Goal: Task Accomplishment & Management: Complete application form

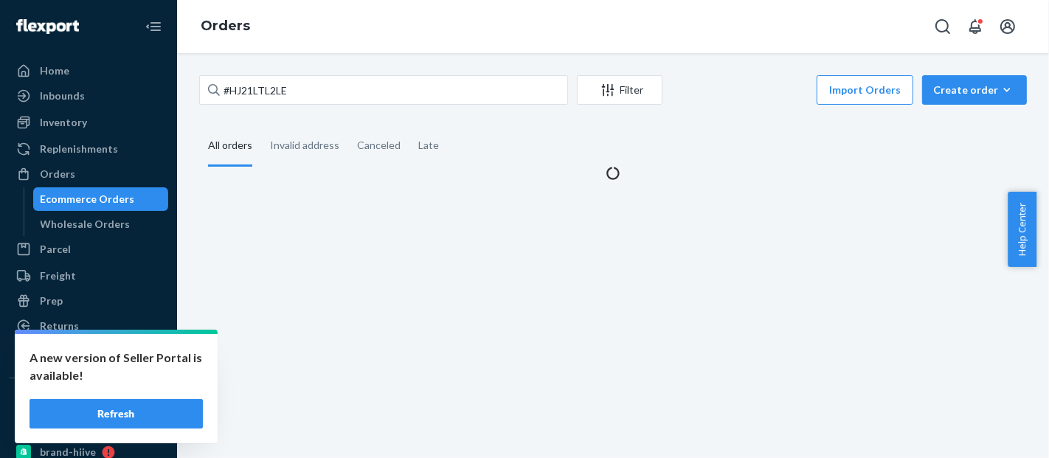
type input "#HJ21LTL2LE"
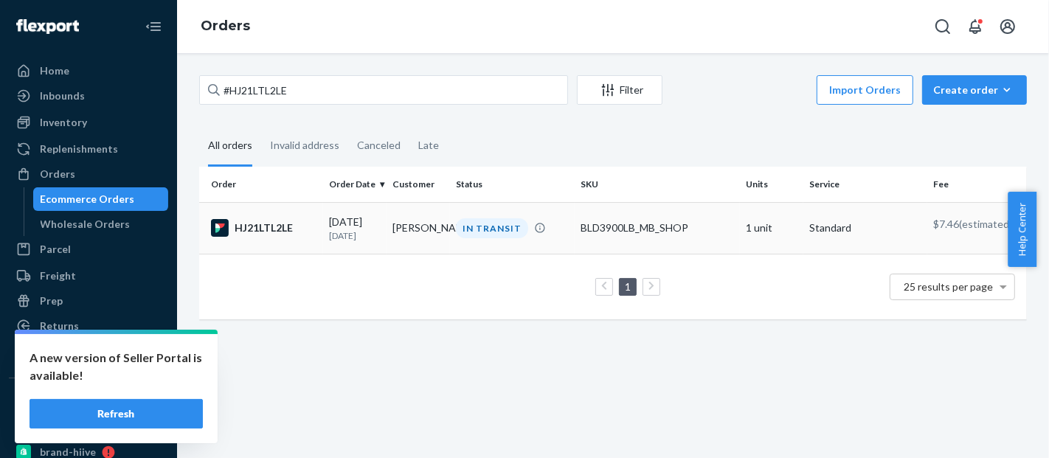
click at [638, 232] on div "BLD3900LB_MB_SHOP" at bounding box center [657, 228] width 153 height 15
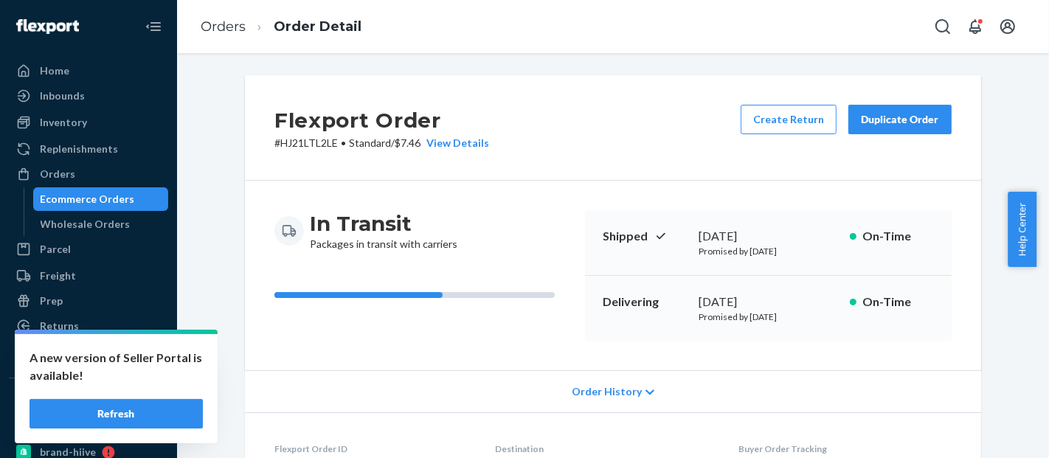
scroll to position [476, 0]
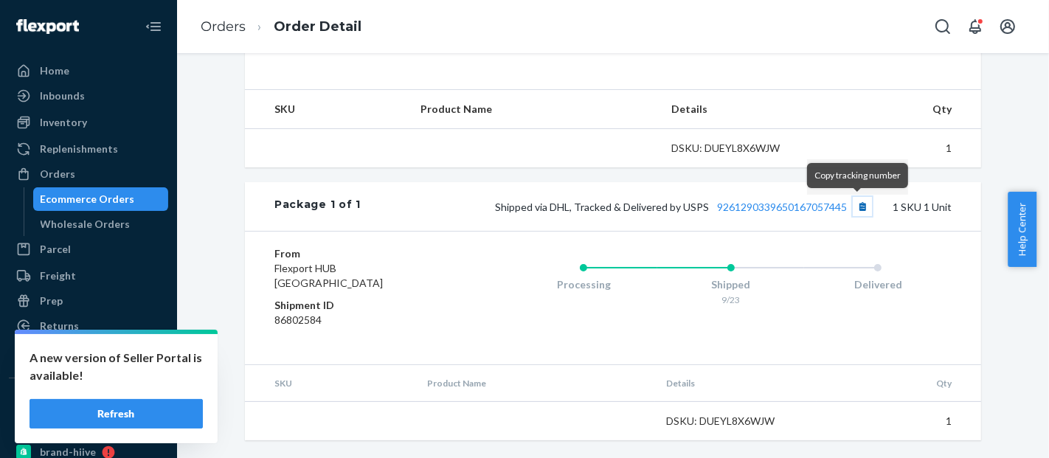
click at [860, 210] on button "Copy tracking number" at bounding box center [862, 206] width 19 height 19
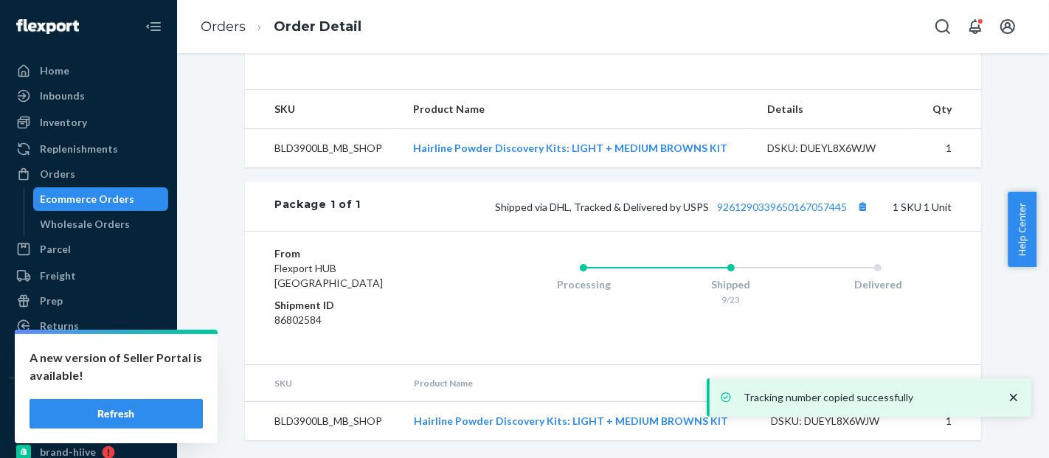
click at [98, 195] on div "Ecommerce Orders" at bounding box center [88, 199] width 94 height 15
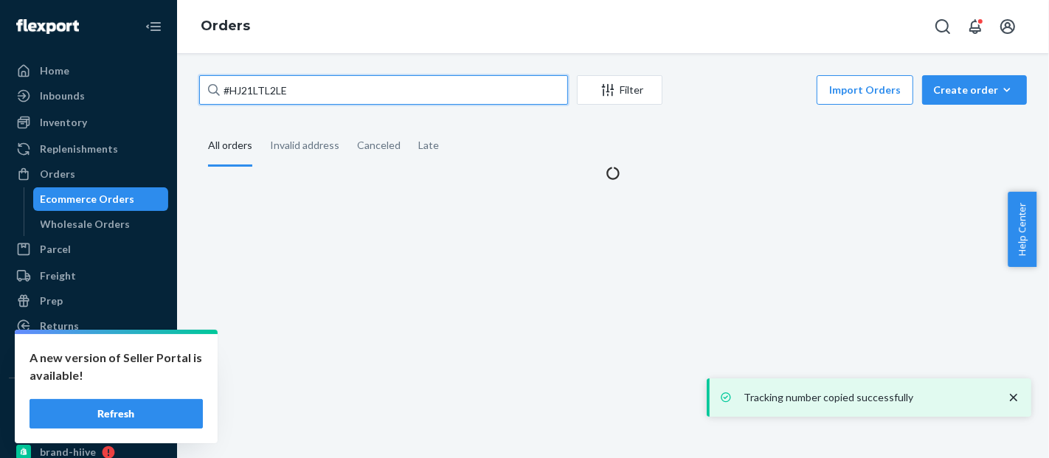
click at [247, 81] on input "#HJ21LTL2LE" at bounding box center [383, 90] width 369 height 30
paste input "577115232780652637"
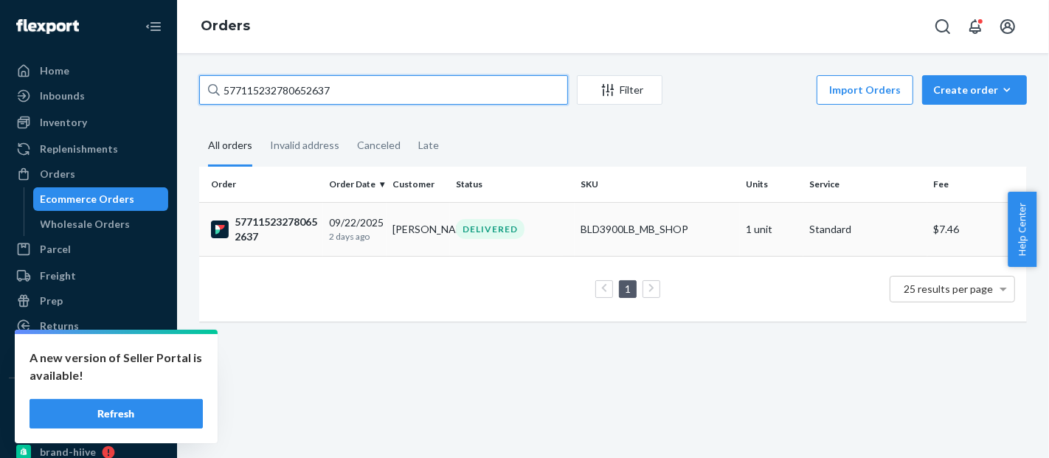
type input "577115232780652637"
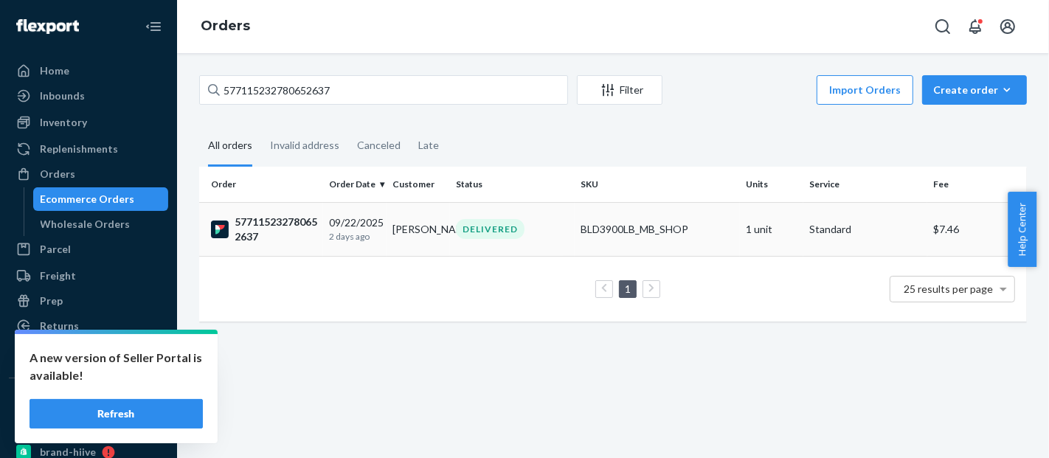
click at [740, 229] on td "1 unit" at bounding box center [771, 229] width 63 height 54
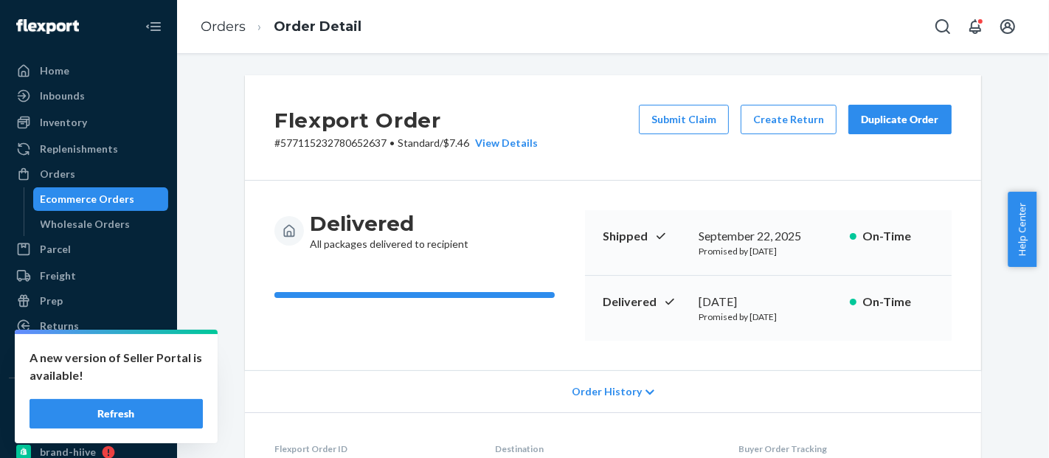
scroll to position [517, 0]
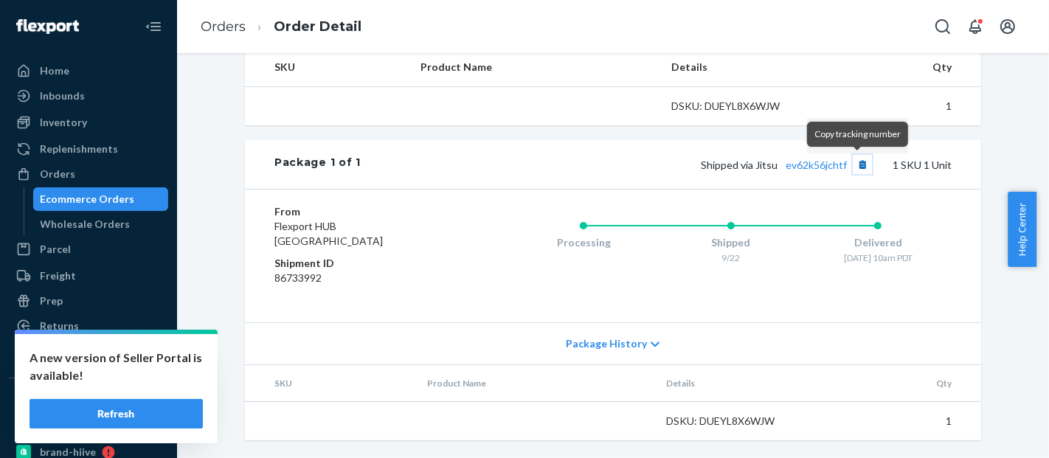
click at [858, 164] on button "Copy tracking number" at bounding box center [862, 164] width 19 height 19
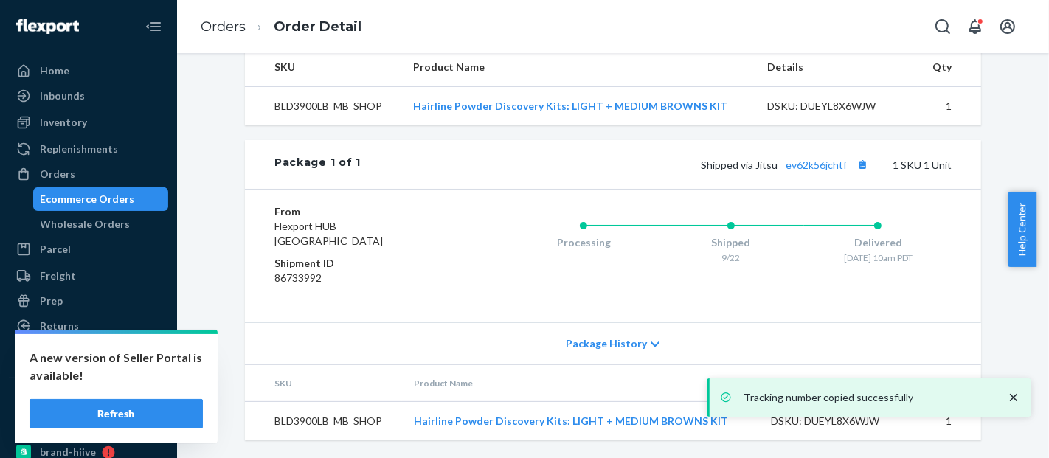
click at [97, 193] on div "Ecommerce Orders" at bounding box center [88, 199] width 94 height 15
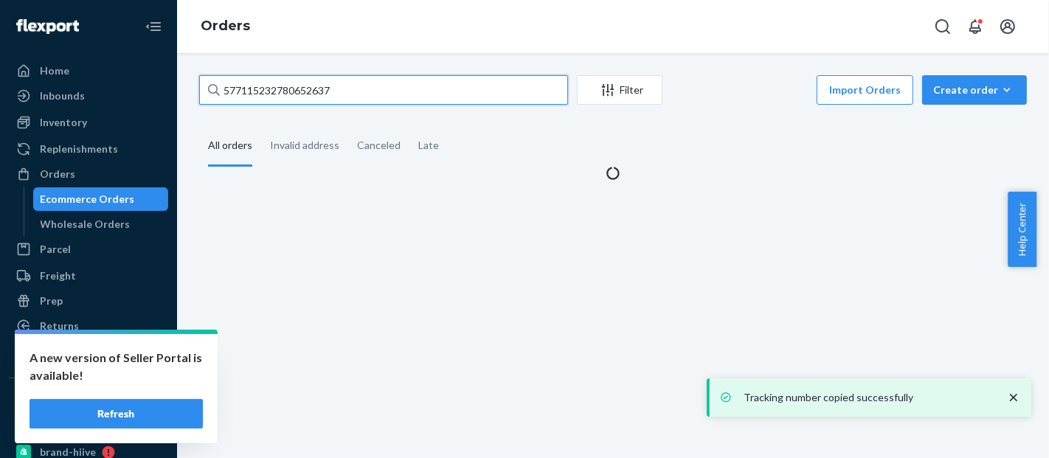
click at [260, 91] on input "577115232780652637" at bounding box center [383, 90] width 369 height 30
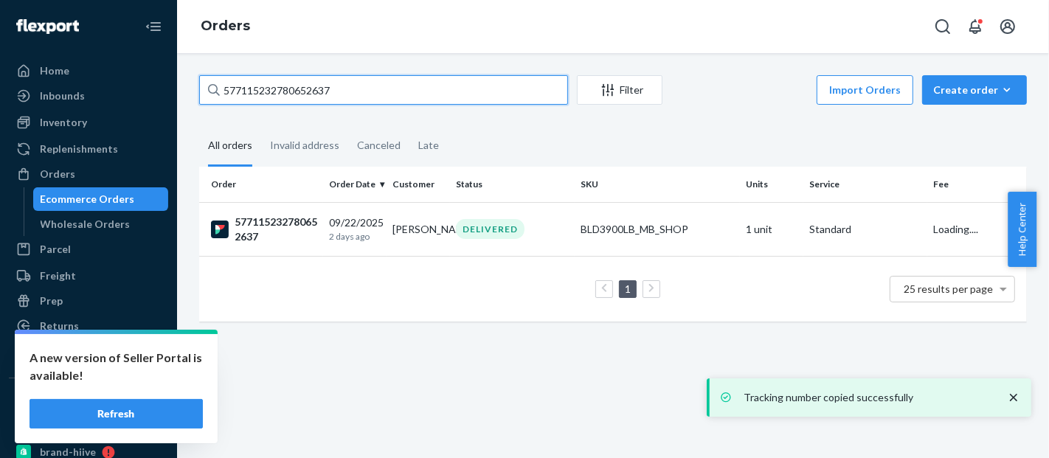
paste input "322568446791"
type input "577115322568446791"
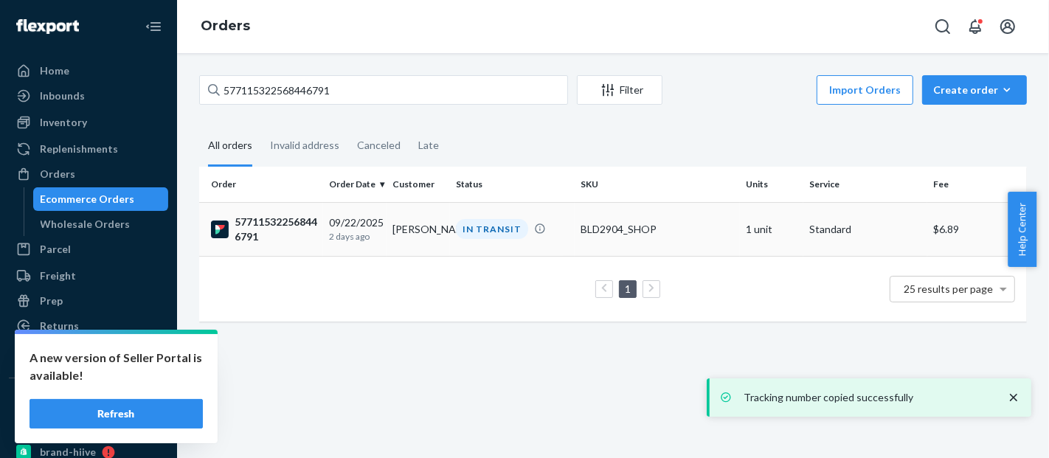
click at [634, 218] on td "BLD2904_SHOP" at bounding box center [657, 229] width 165 height 54
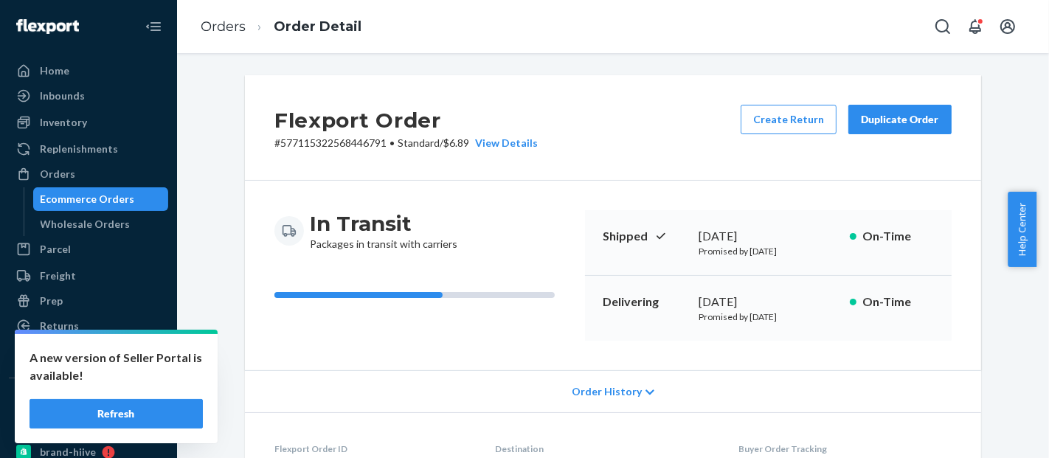
scroll to position [517, 0]
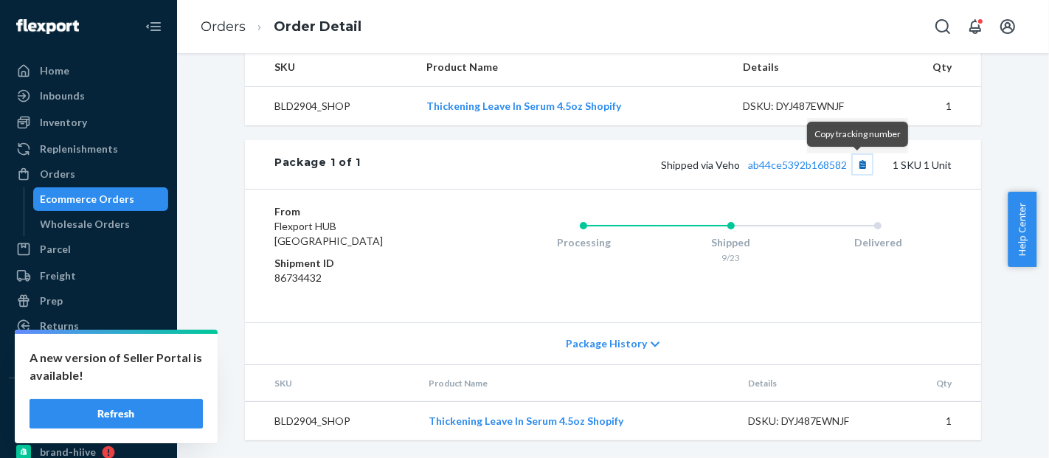
click at [856, 171] on button "Copy tracking number" at bounding box center [862, 164] width 19 height 19
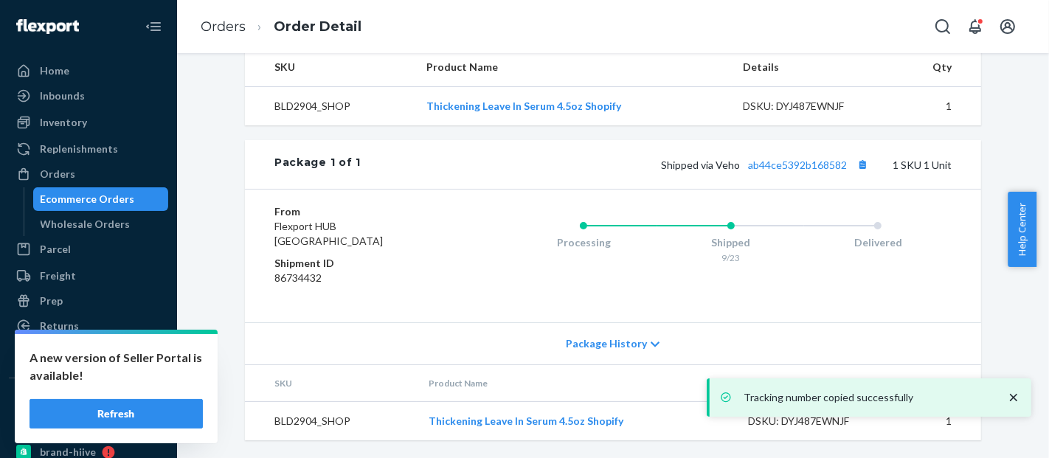
click at [89, 195] on div "Ecommerce Orders" at bounding box center [88, 199] width 94 height 15
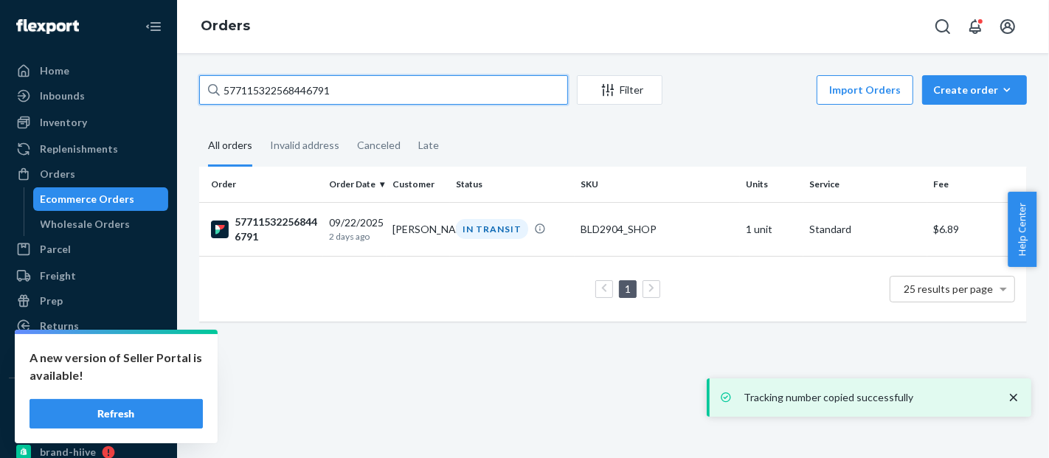
click at [257, 94] on input "577115322568446791" at bounding box center [383, 90] width 369 height 30
paste input "909496177"
type input "577115322909496177"
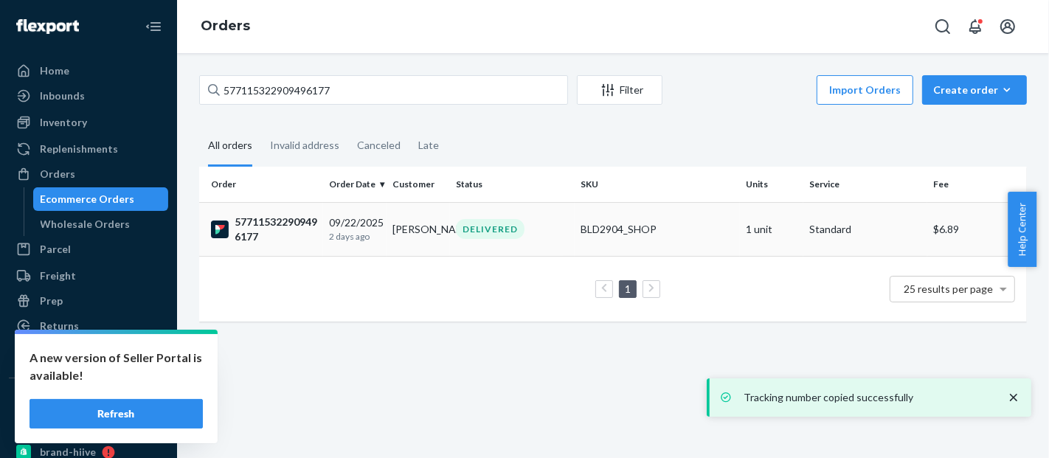
click at [677, 226] on div "BLD2904_SHOP" at bounding box center [657, 229] width 153 height 15
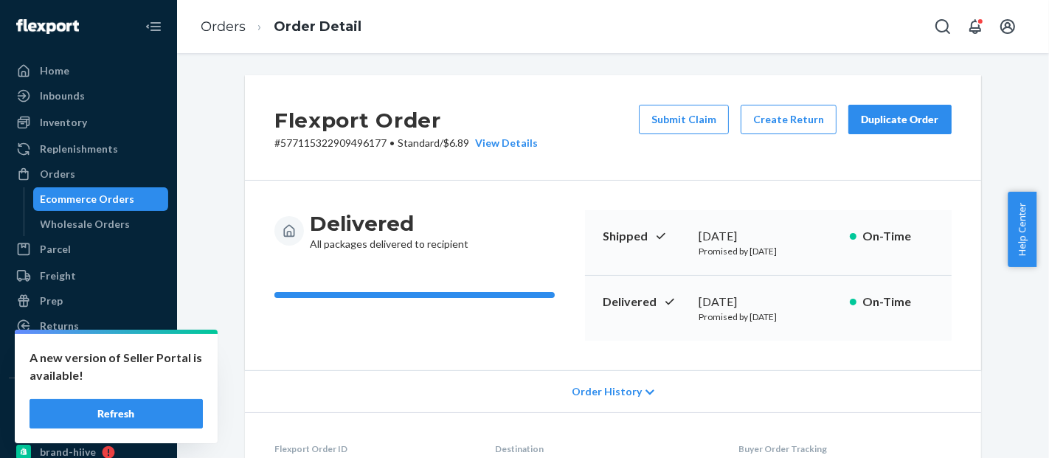
scroll to position [517, 0]
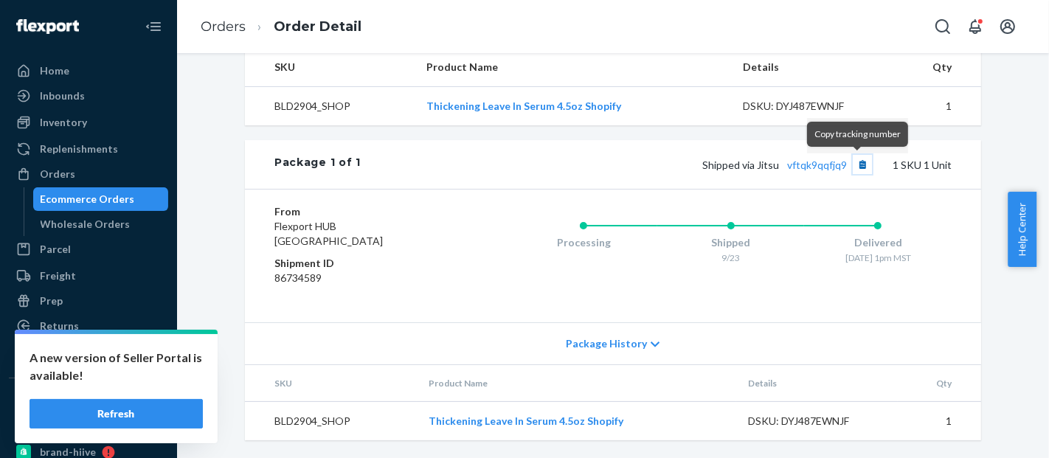
click at [856, 169] on button "Copy tracking number" at bounding box center [862, 164] width 19 height 19
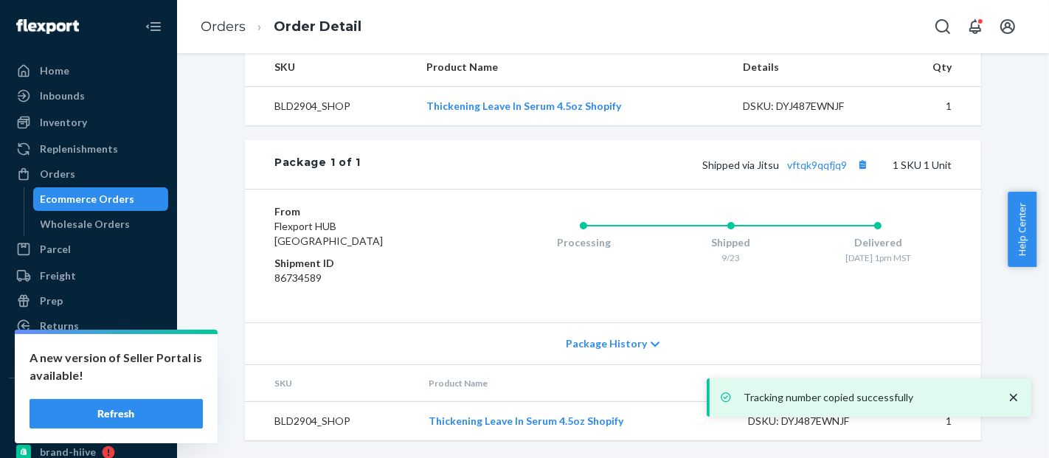
click at [87, 201] on div "Ecommerce Orders" at bounding box center [88, 199] width 94 height 15
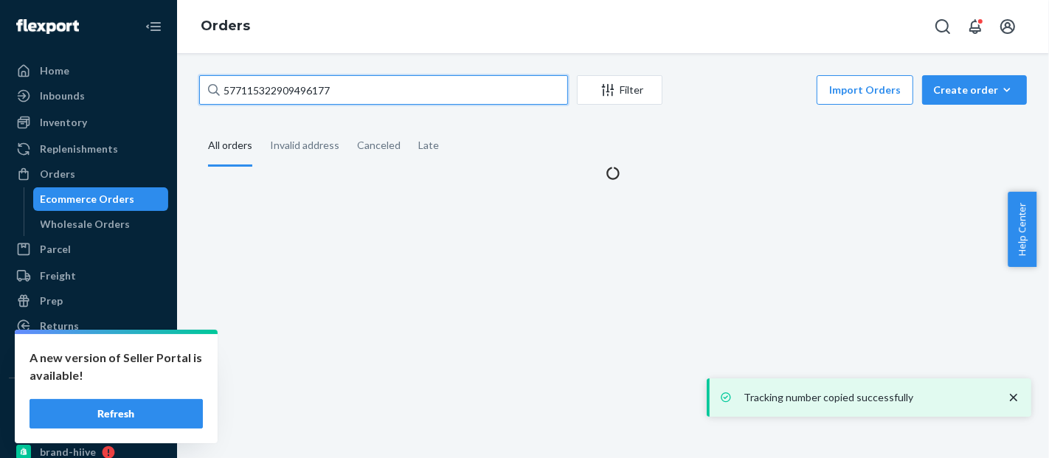
click at [263, 83] on input "577115322909496177" at bounding box center [383, 90] width 369 height 30
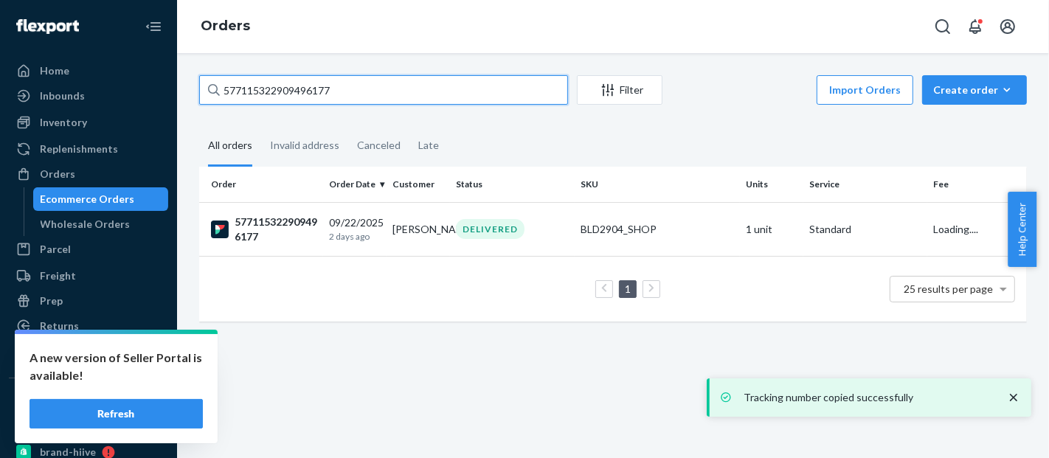
click at [263, 83] on input "577115322909496177" at bounding box center [383, 90] width 369 height 30
paste input "#BKJODLX3EX"
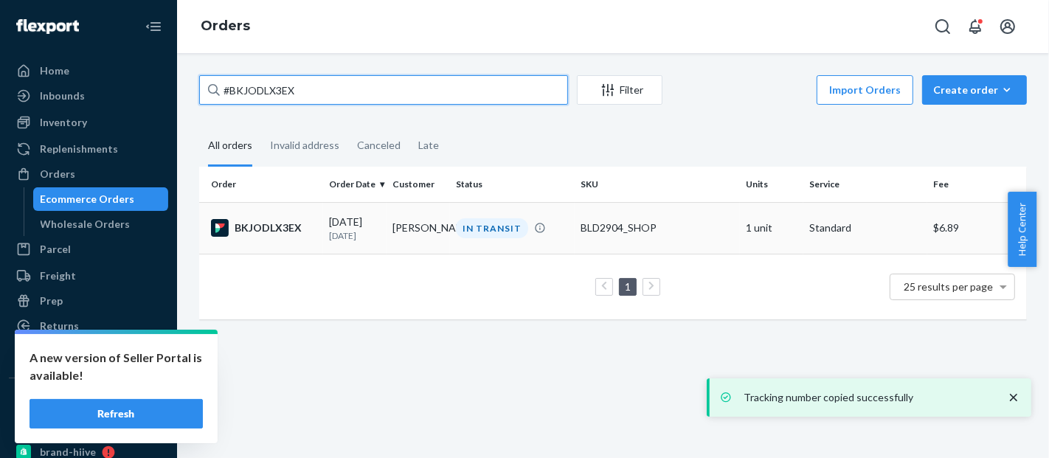
type input "#BKJODLX3EX"
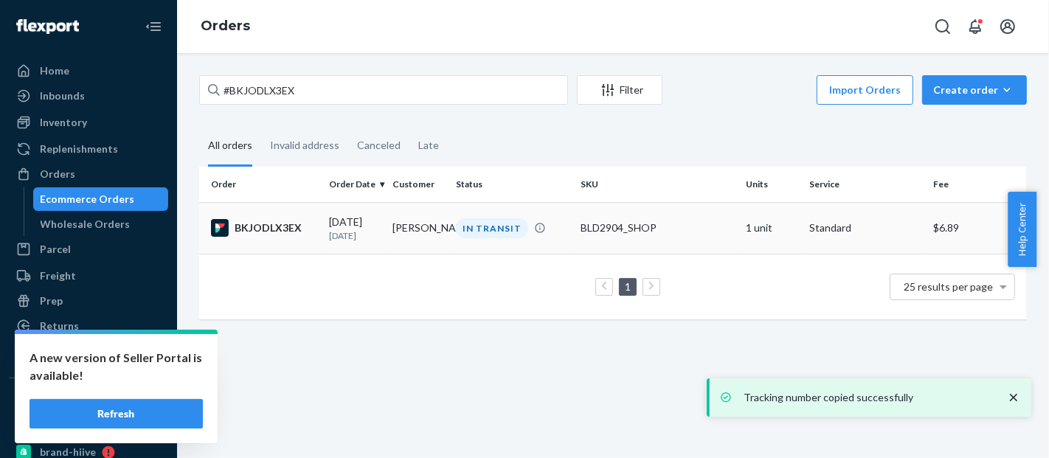
click at [623, 214] on td "BLD2904_SHOP" at bounding box center [657, 228] width 165 height 52
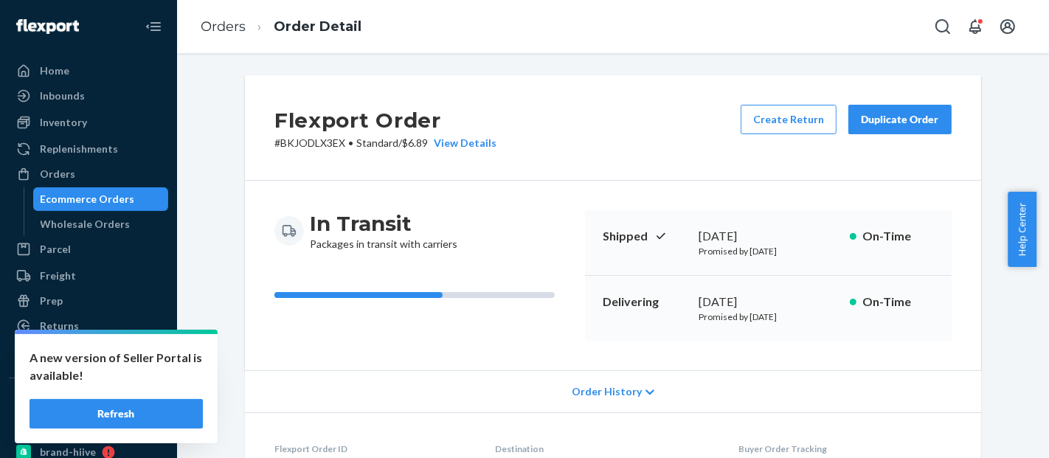
scroll to position [517, 0]
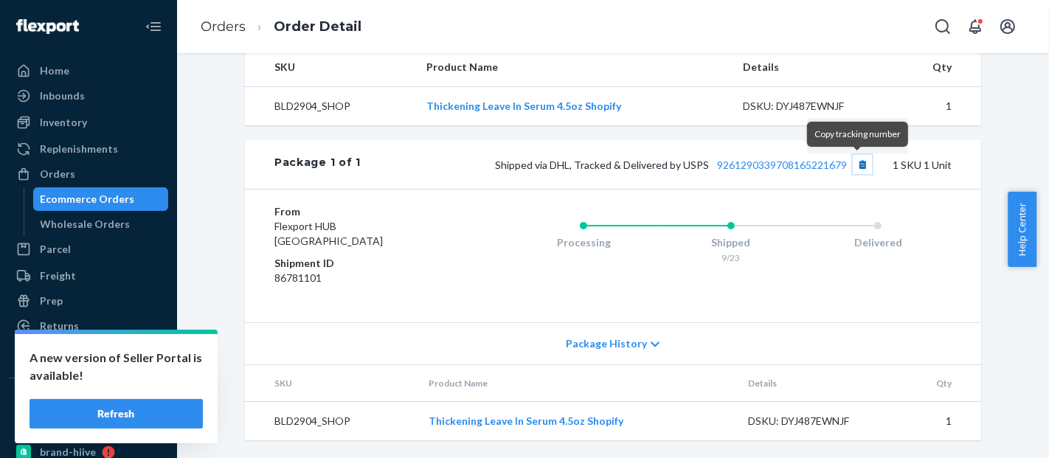
click at [853, 169] on button "Copy tracking number" at bounding box center [862, 164] width 19 height 19
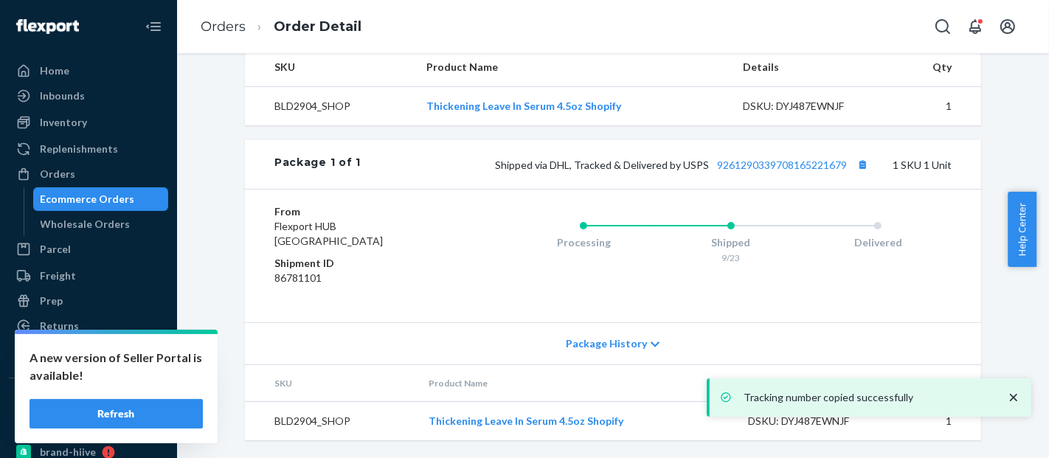
click at [76, 198] on div "Ecommerce Orders" at bounding box center [88, 199] width 94 height 15
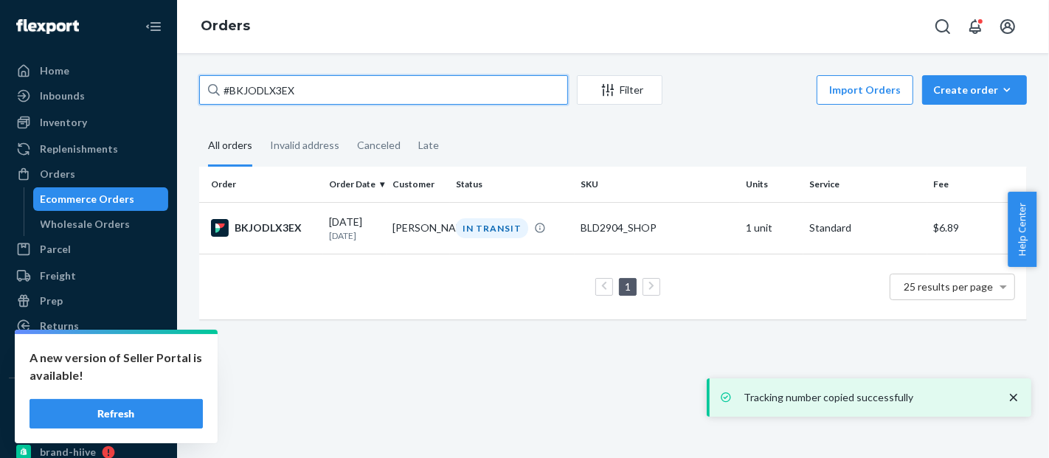
click at [265, 89] on input "#BKJODLX3EX" at bounding box center [383, 90] width 369 height 30
paste input "RYP7O8G2EE"
type input "#RYP7O8G2EE"
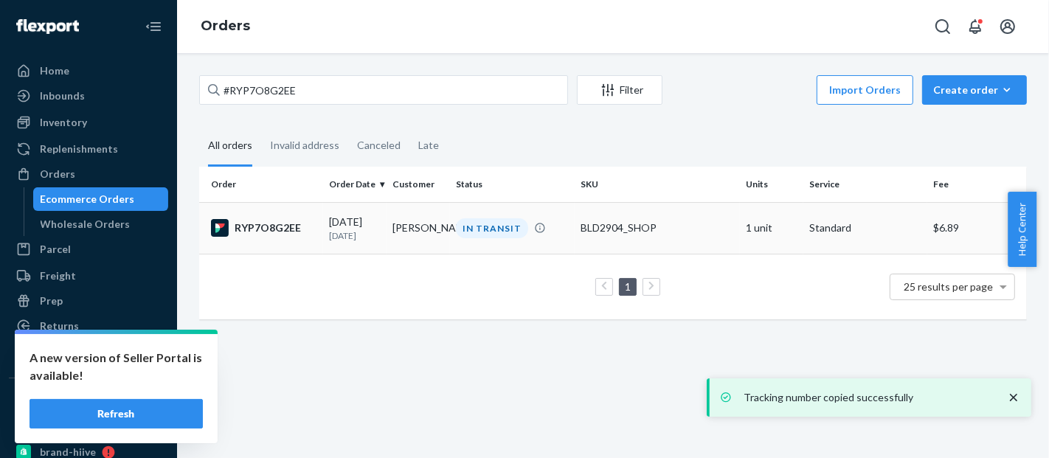
click at [639, 219] on td "BLD2904_SHOP" at bounding box center [657, 228] width 165 height 52
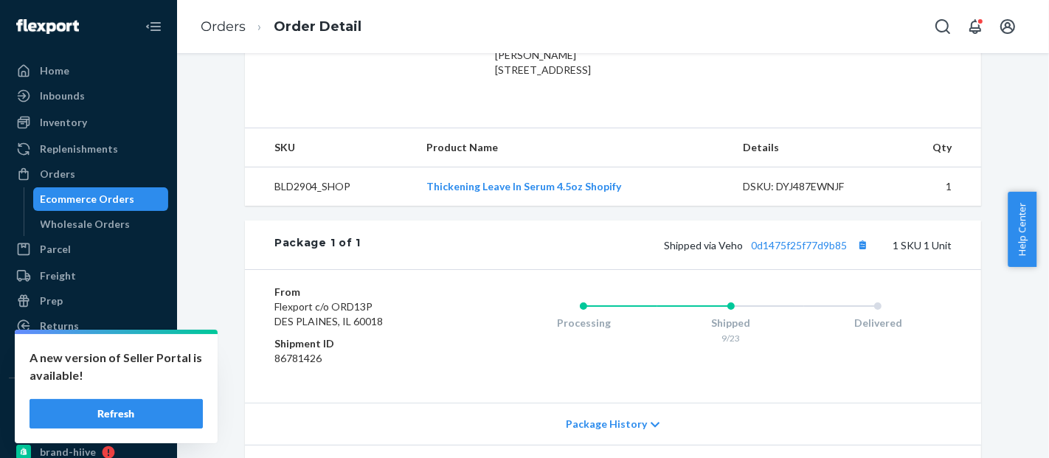
scroll to position [454, 0]
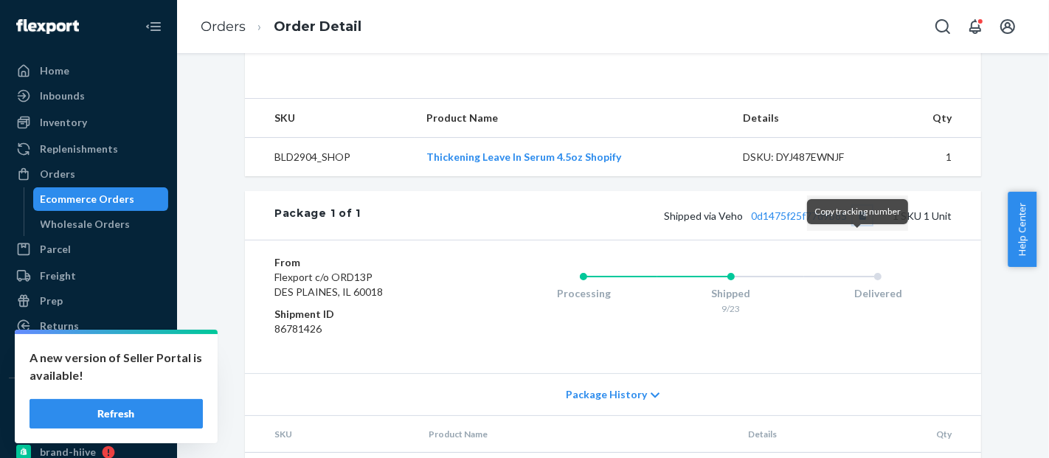
click at [856, 225] on button "Copy tracking number" at bounding box center [862, 215] width 19 height 19
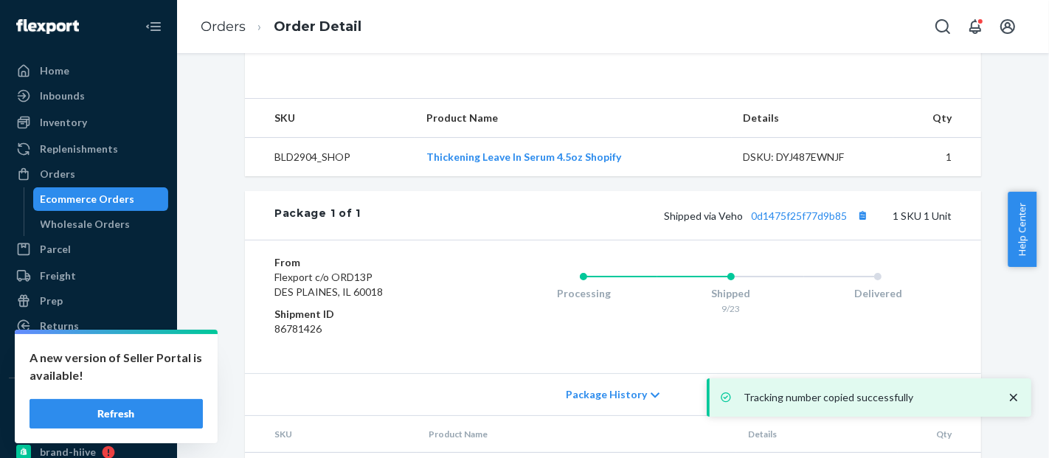
click at [114, 192] on div "Ecommerce Orders" at bounding box center [88, 199] width 94 height 15
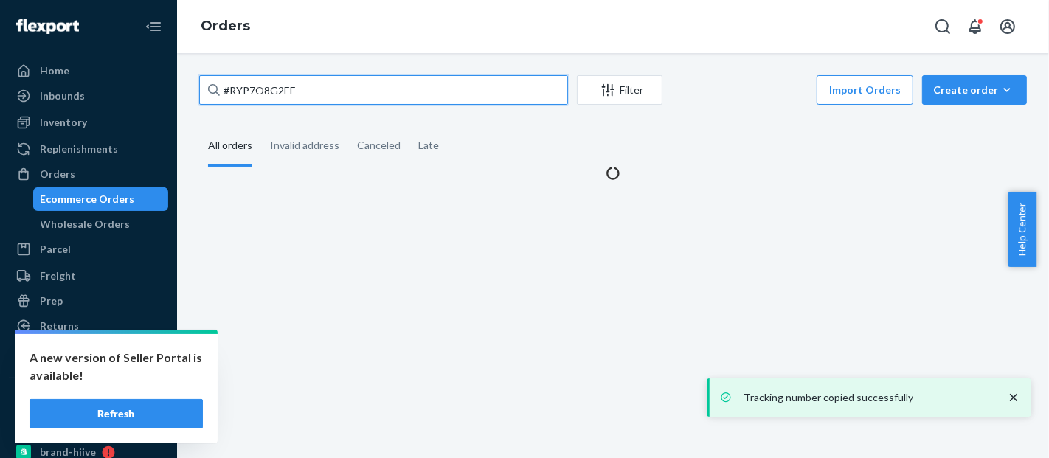
click at [267, 96] on input "#RYP7O8G2EE" at bounding box center [383, 90] width 369 height 30
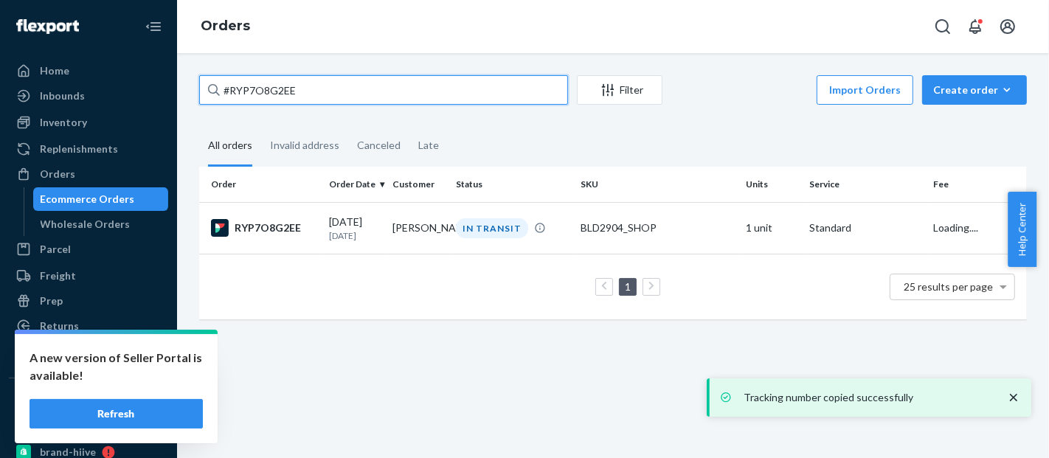
click at [267, 96] on input "#RYP7O8G2EE" at bounding box center [383, 90] width 369 height 30
paste input "BKD-DSLN"
type input "#BKD-DSLNEE"
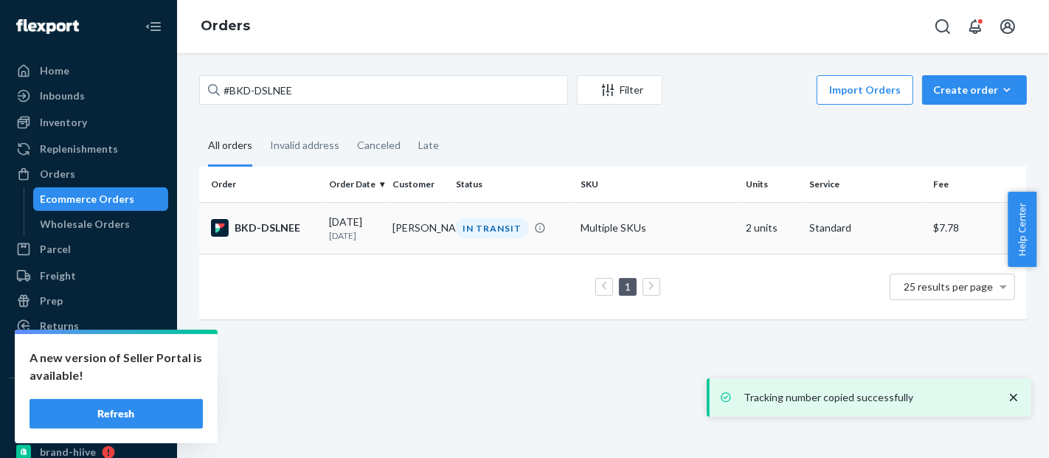
click at [650, 220] on td "Multiple SKUs" at bounding box center [657, 228] width 165 height 52
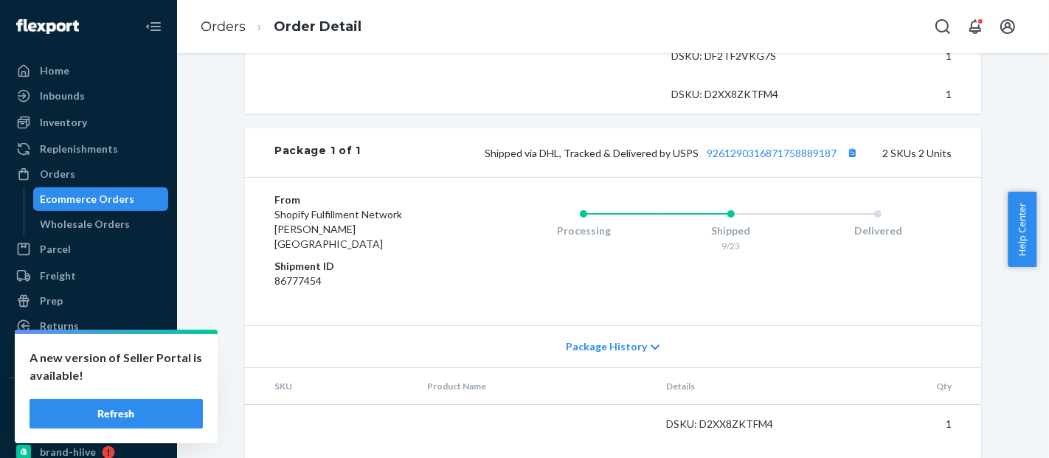
scroll to position [594, 0]
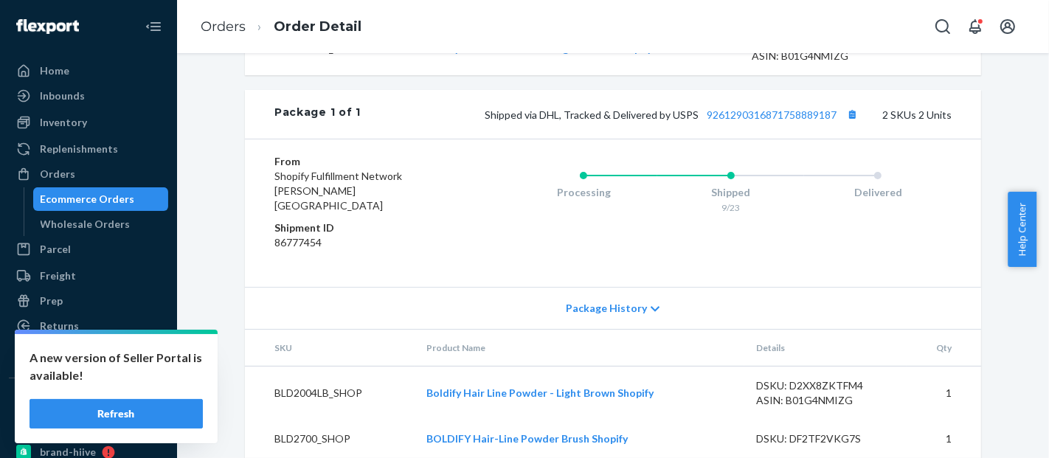
click at [851, 139] on div "Package 1 of 1 Shipped via DHL, Tracked & Delivered by USPS 9261290316871758889…" at bounding box center [613, 114] width 736 height 49
click at [851, 124] on button "Copy tracking number" at bounding box center [851, 114] width 19 height 19
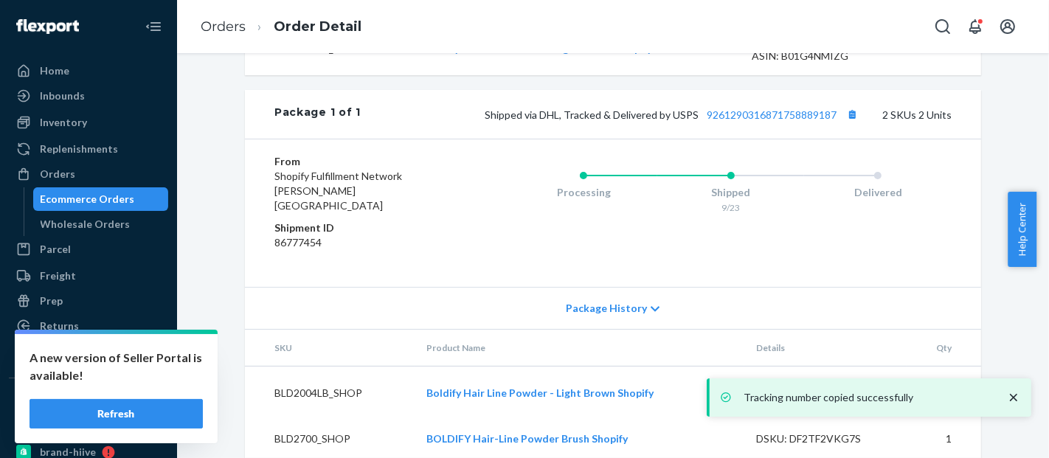
click at [128, 198] on div "Ecommerce Orders" at bounding box center [88, 199] width 94 height 15
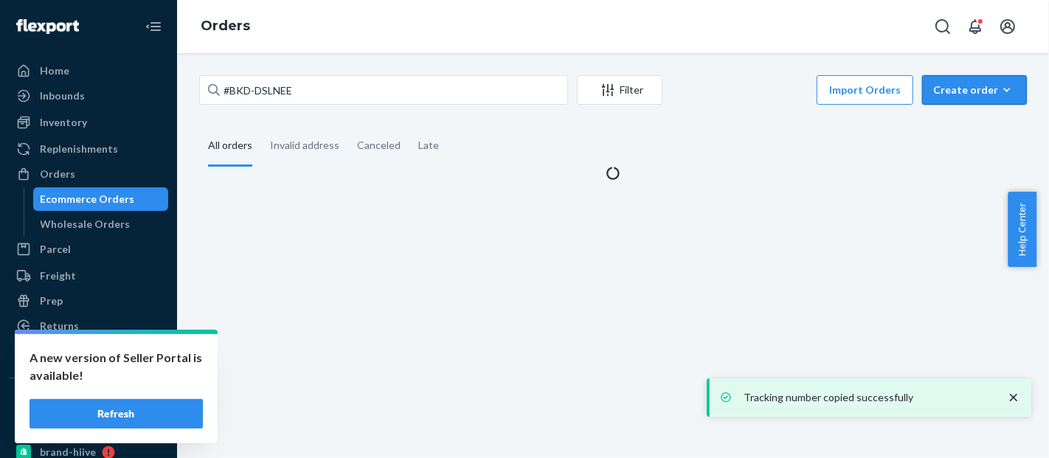
click at [983, 92] on div "Create order" at bounding box center [974, 90] width 83 height 15
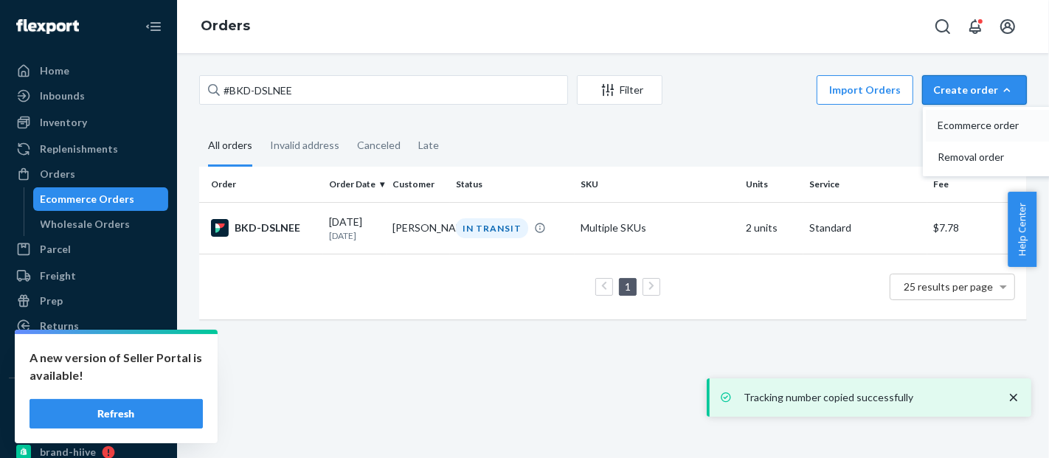
click at [951, 125] on span "Ecommerce order" at bounding box center [983, 125] width 91 height 10
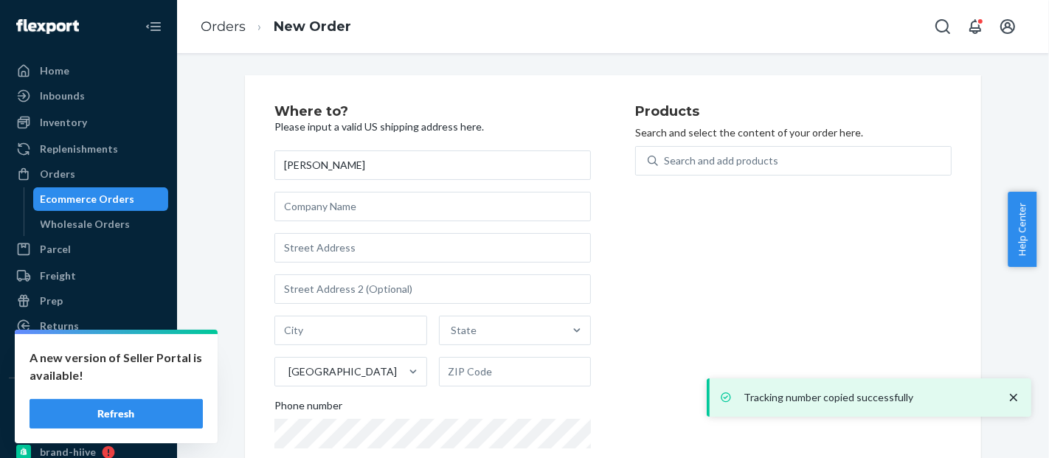
type input "[PERSON_NAME]"
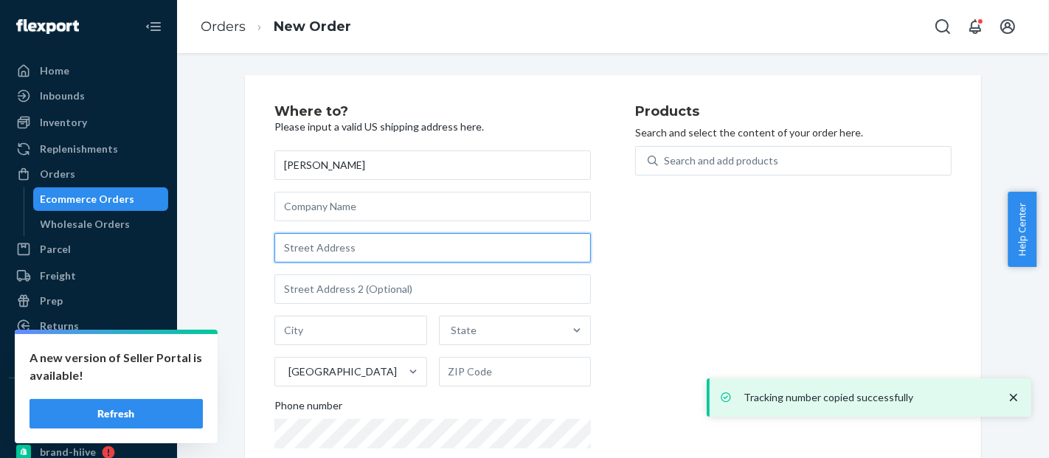
paste input "[STREET_ADDRESS]"
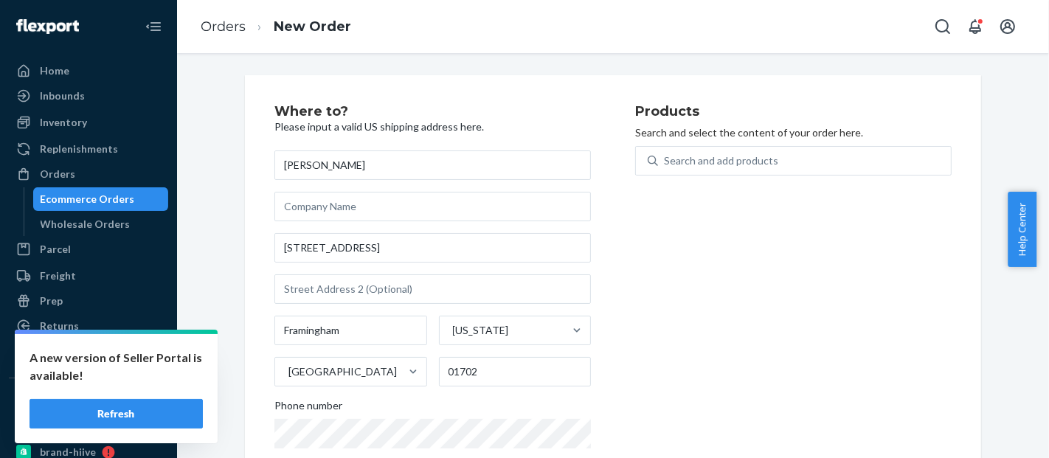
type input "[STREET_ADDRESS]"
type input "Framingham"
type input "01702"
click at [487, 415] on div "Phone number" at bounding box center [432, 408] width 316 height 21
click at [720, 289] on div "Products Search and select the content of your order here. Search and add produ…" at bounding box center [793, 303] width 316 height 397
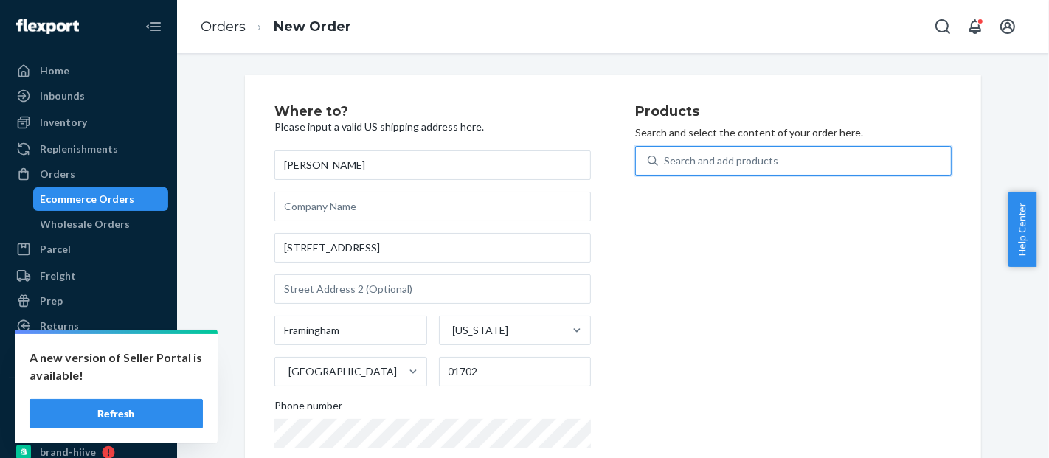
click at [699, 161] on div "Search and add products" at bounding box center [721, 160] width 114 height 15
click at [665, 161] on input "0 results available. Use Up and Down to choose options, press Enter to select t…" at bounding box center [664, 160] width 1 height 15
paste input "BLD01125BL"
type input "BLD01125BL"
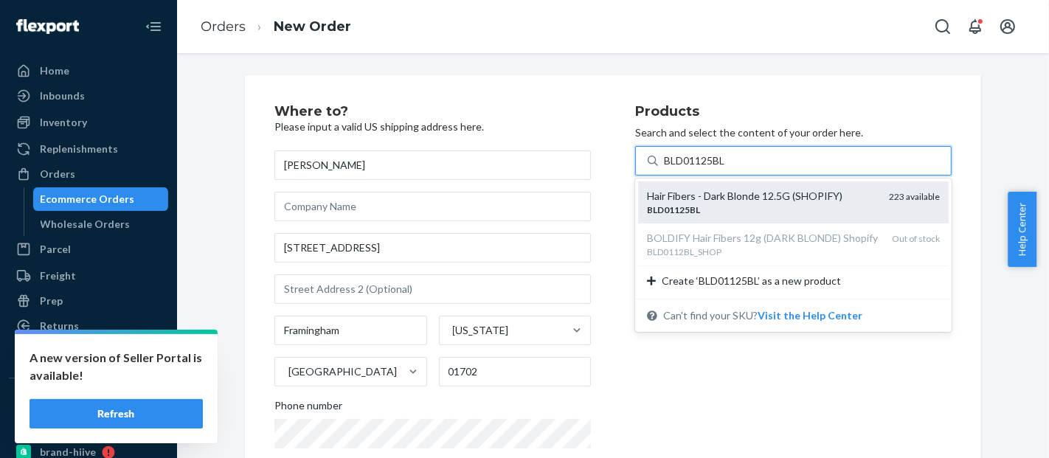
click at [731, 207] on div "BLD01125BL" at bounding box center [762, 210] width 230 height 13
click at [727, 168] on input "BLD01125BL" at bounding box center [695, 160] width 63 height 15
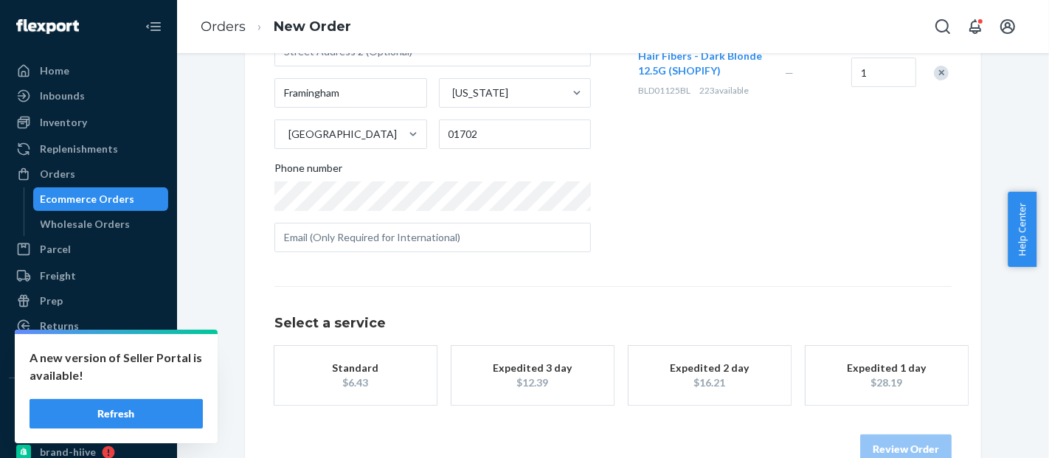
scroll to position [271, 0]
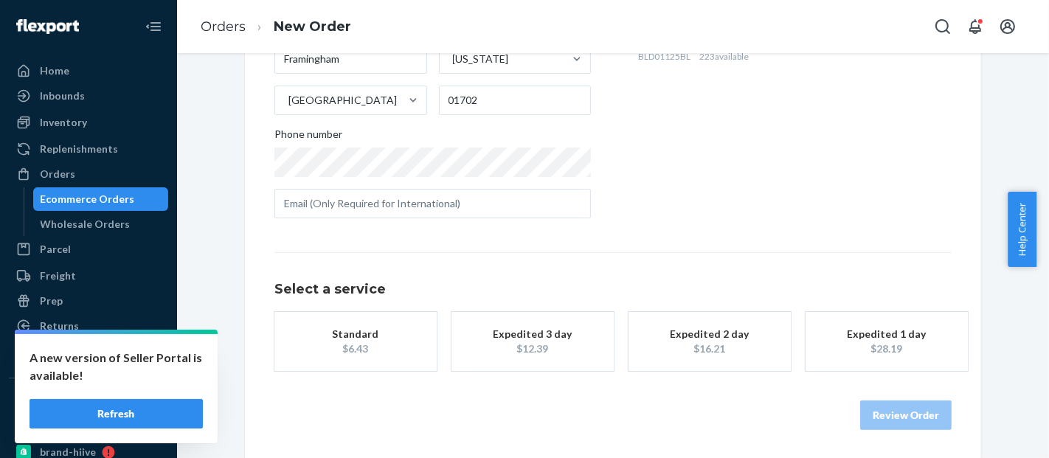
click at [350, 325] on button "Standard $6.43" at bounding box center [355, 341] width 162 height 59
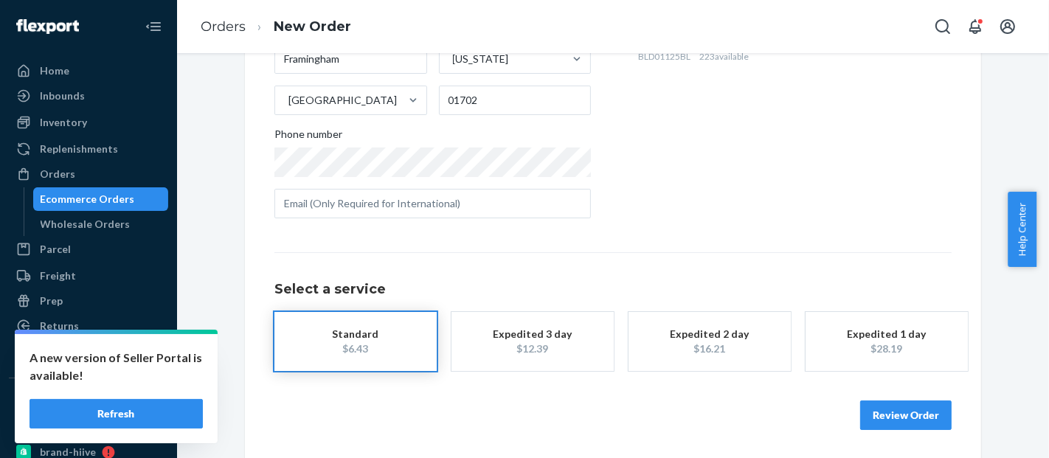
click at [901, 409] on button "Review Order" at bounding box center [905, 416] width 91 height 30
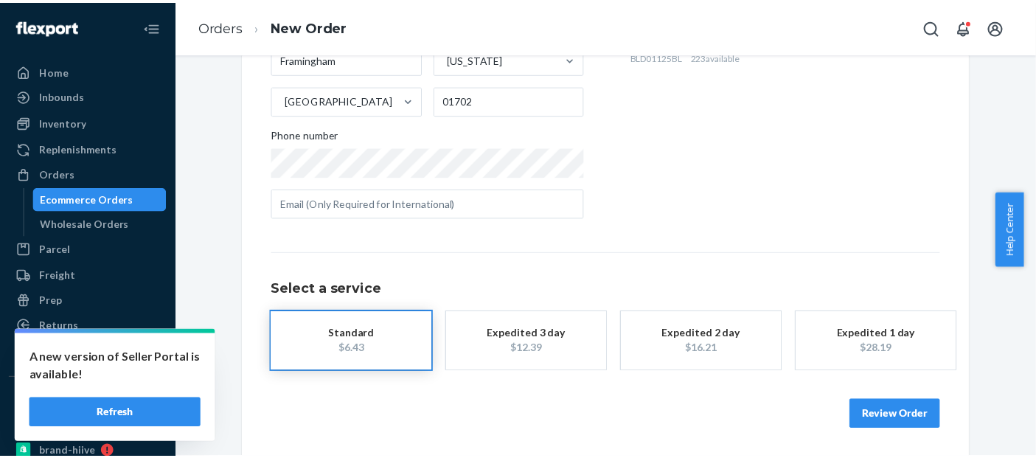
scroll to position [0, 0]
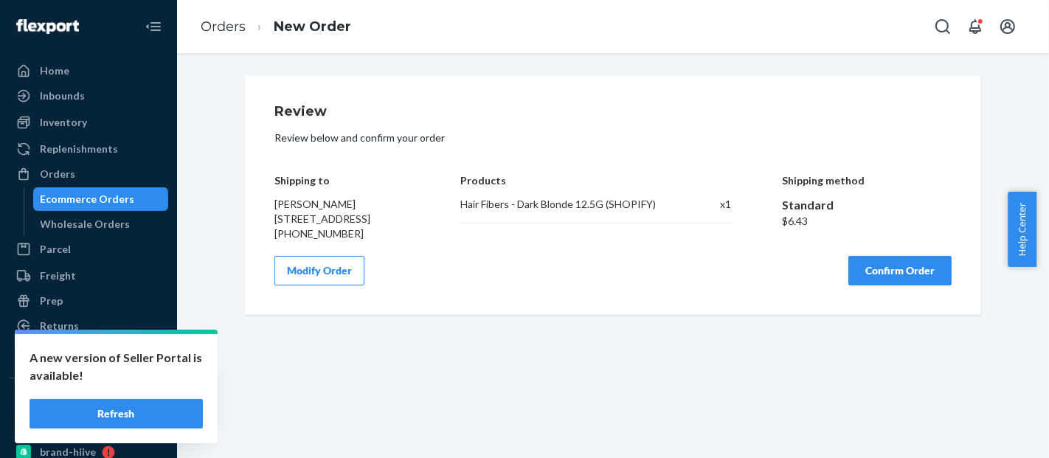
click at [879, 280] on button "Confirm Order" at bounding box center [899, 271] width 103 height 30
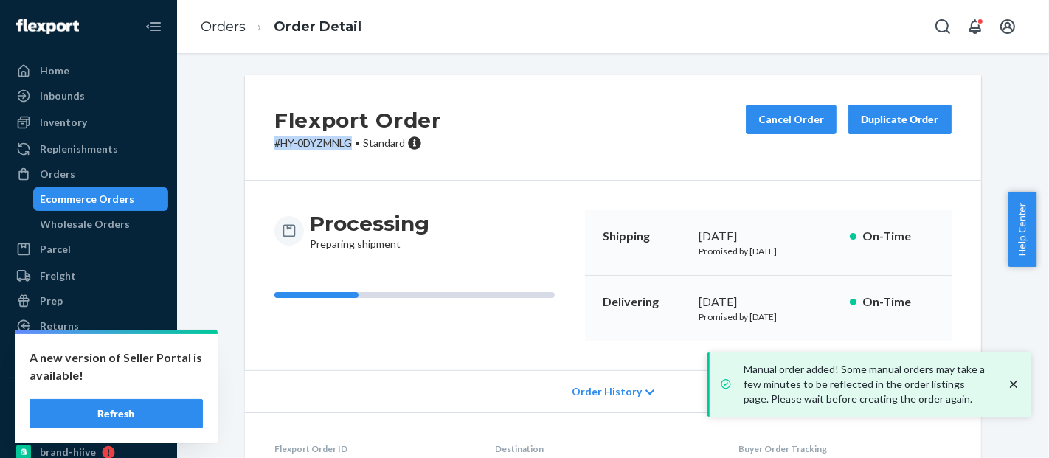
drag, startPoint x: 291, startPoint y: 140, endPoint x: 240, endPoint y: 145, distance: 51.2
click at [245, 145] on div "Flexport Order # HY-0DYZMNLG • Standard Cancel Order Duplicate Order" at bounding box center [613, 127] width 736 height 105
copy p "# HY-0DYZMNLG"
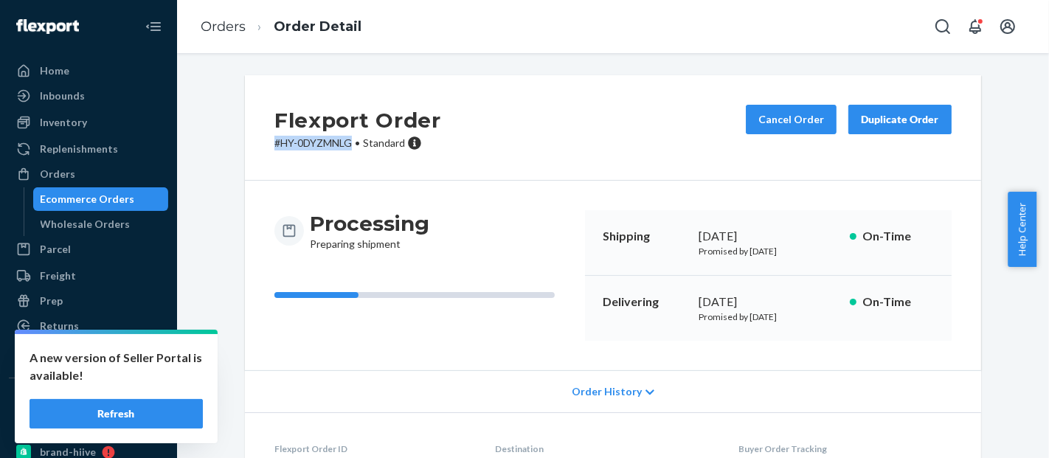
click at [87, 207] on div "Ecommerce Orders" at bounding box center [101, 199] width 133 height 21
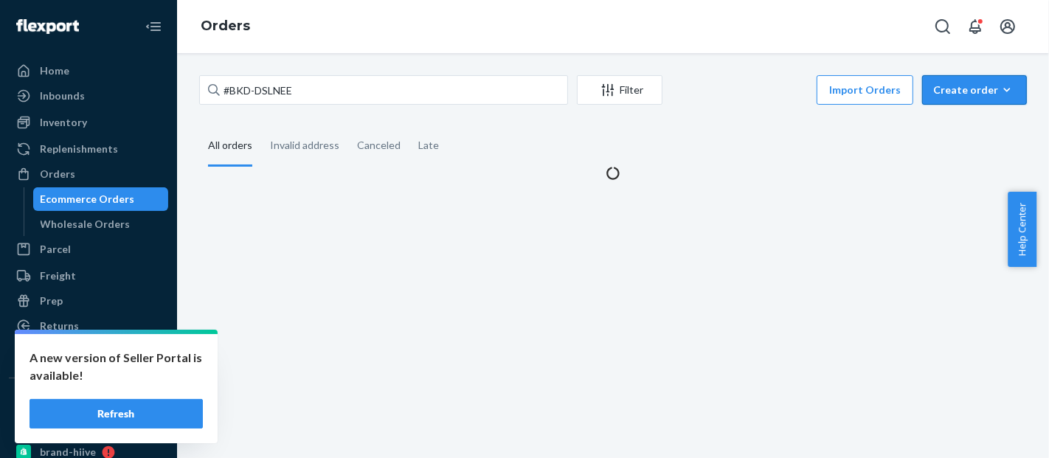
click at [942, 89] on div "Create order" at bounding box center [974, 90] width 83 height 15
click at [938, 126] on span "Ecommerce order" at bounding box center [983, 125] width 91 height 10
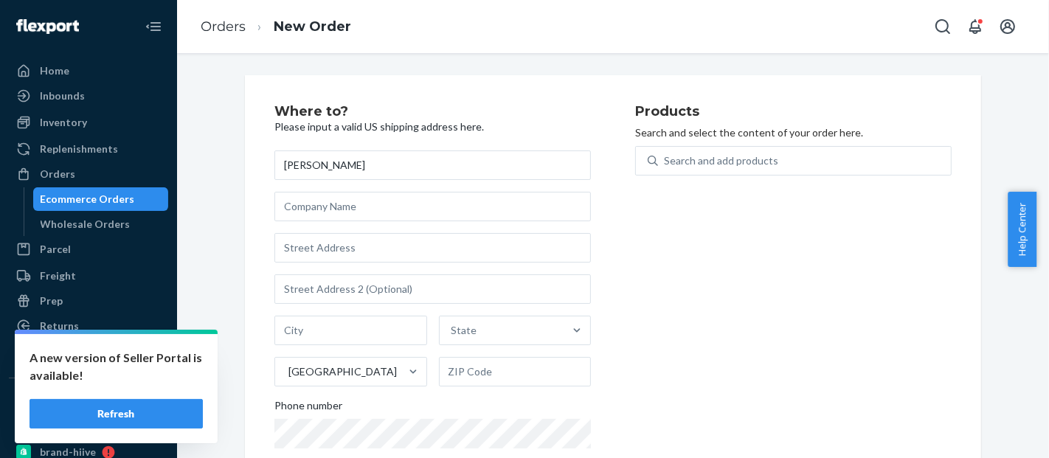
type input "[PERSON_NAME]"
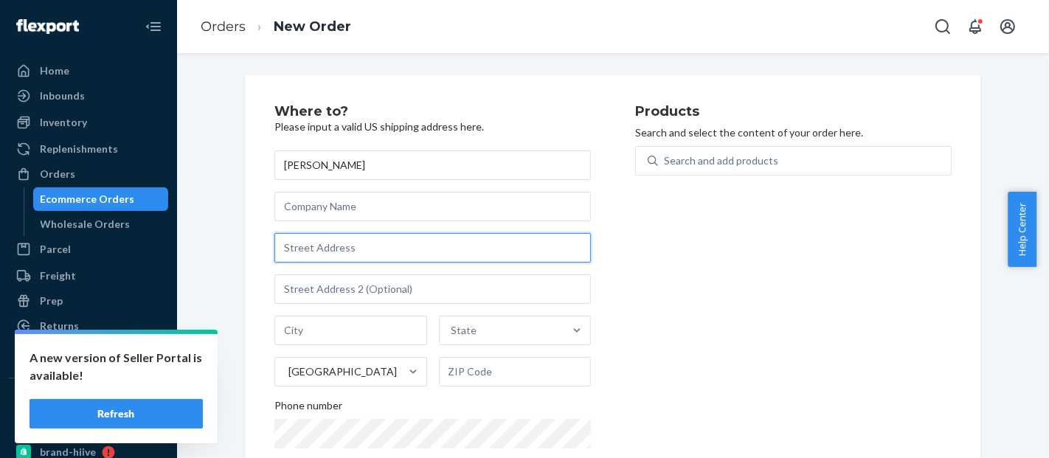
paste input "[STREET_ADDRESS][PERSON_NAME]"
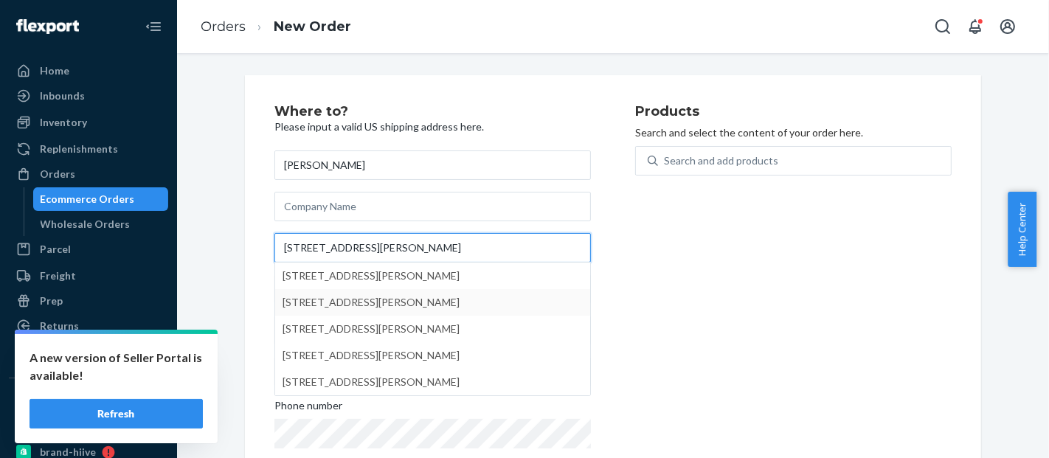
type input "[STREET_ADDRESS][PERSON_NAME]"
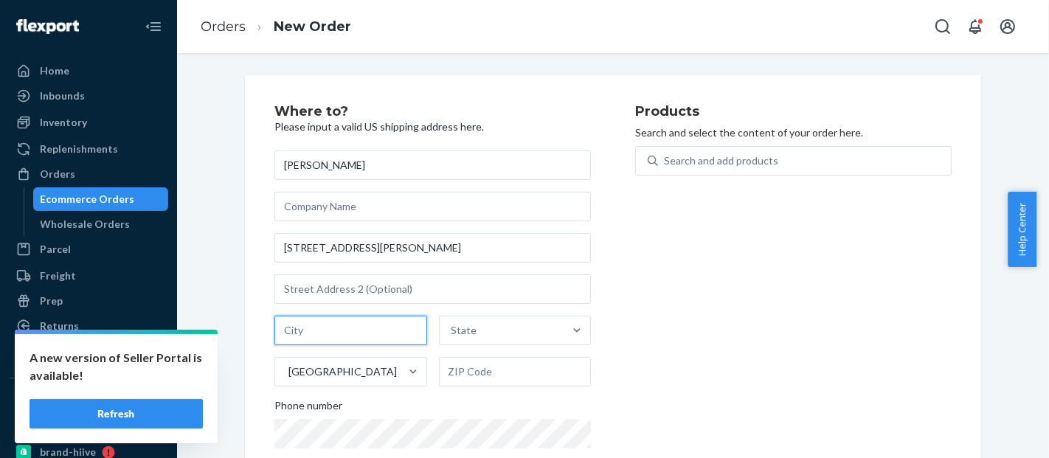
paste input "[GEOGRAPHIC_DATA]"
type input "[GEOGRAPHIC_DATA]"
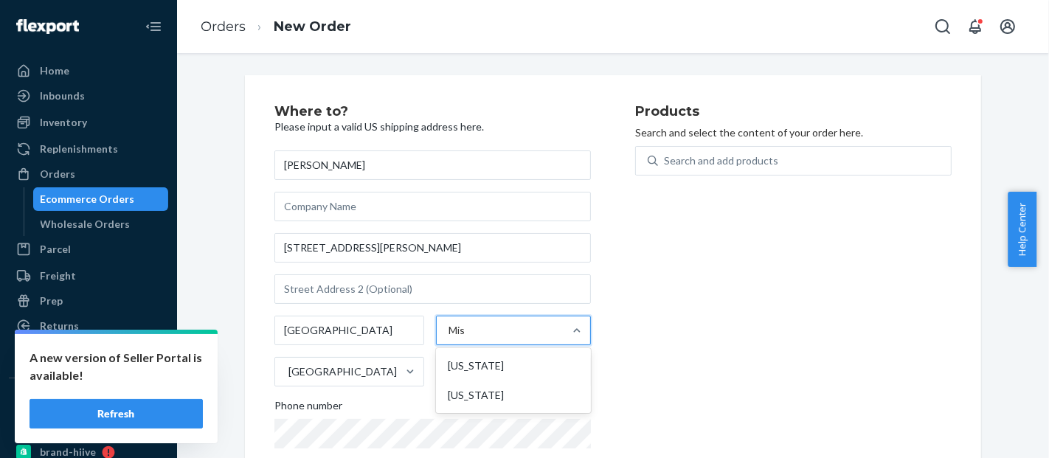
type input "Miss"
click at [476, 397] on div "[US_STATE]" at bounding box center [513, 396] width 149 height 30
click at [471, 338] on input "Miss" at bounding box center [459, 330] width 23 height 15
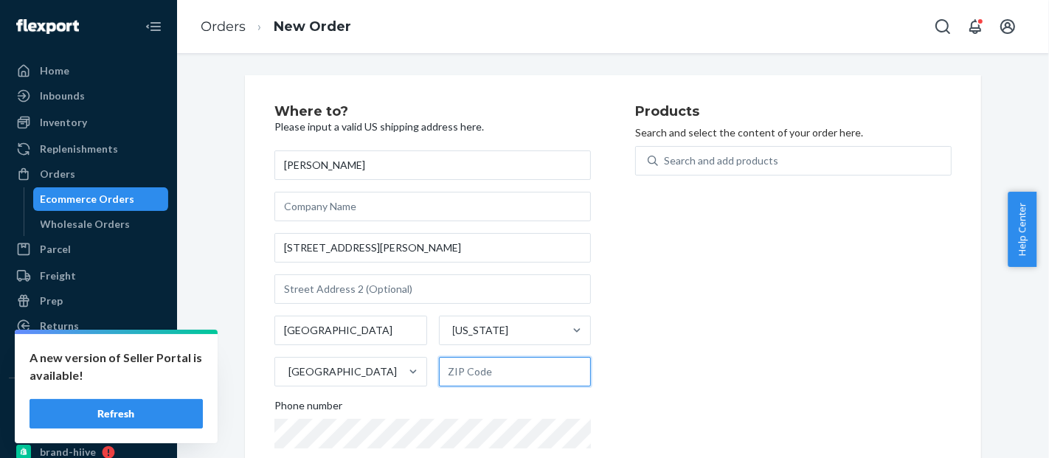
paste input "63845"
type input "63845"
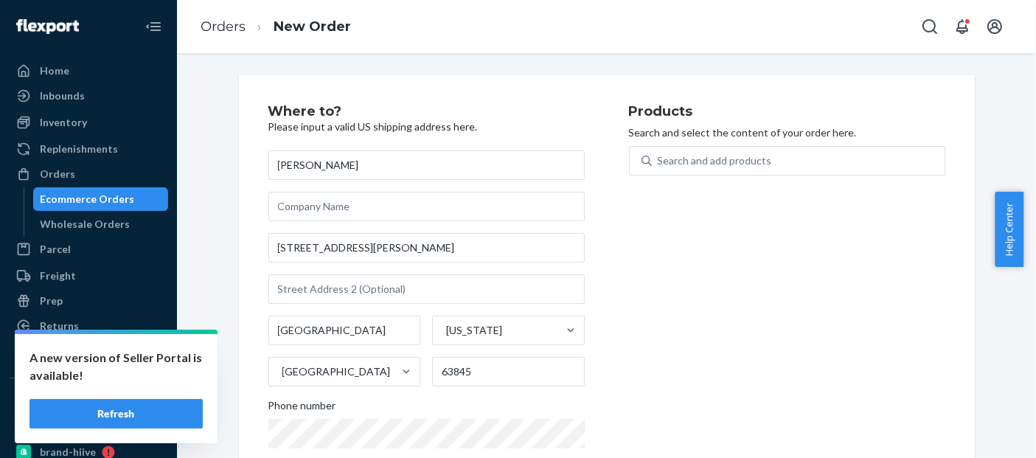
click at [771, 176] on div "Search and add products" at bounding box center [787, 169] width 316 height 47
click at [720, 158] on div "Search and add products" at bounding box center [715, 160] width 114 height 15
click at [659, 158] on input "Search and add products" at bounding box center [658, 160] width 1 height 15
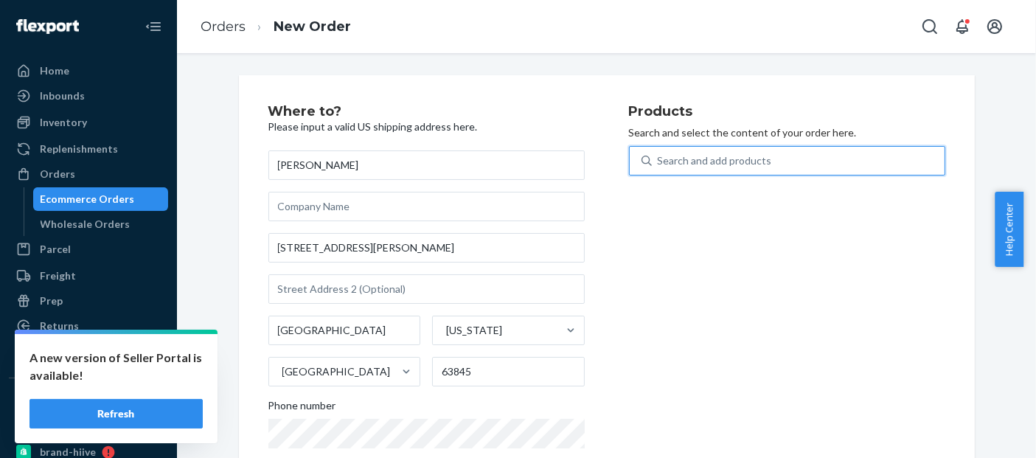
paste input "BLD01125BL"
type input "BLD01125BL"
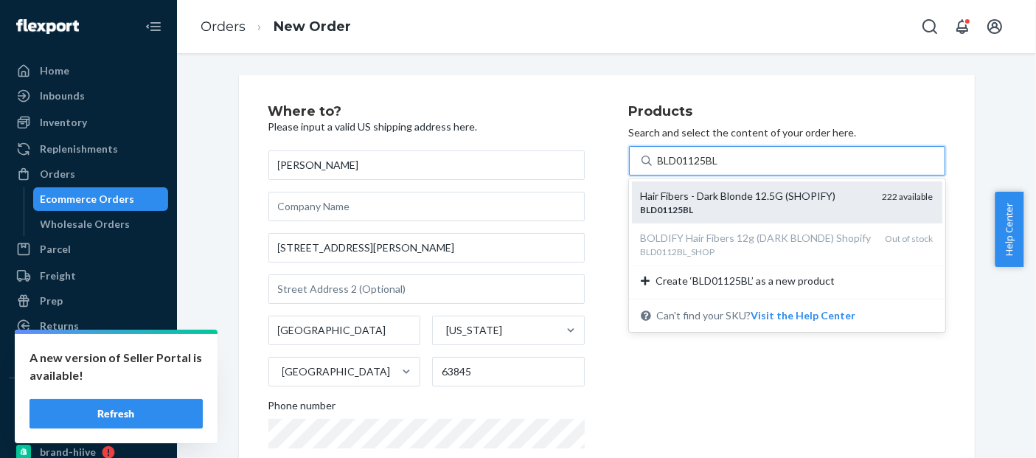
click at [716, 191] on div "Hair Fibers - Dark Blonde 12.5G (SHOPIFY)" at bounding box center [756, 196] width 230 height 15
click at [716, 168] on input "BLD01125BL" at bounding box center [689, 160] width 63 height 15
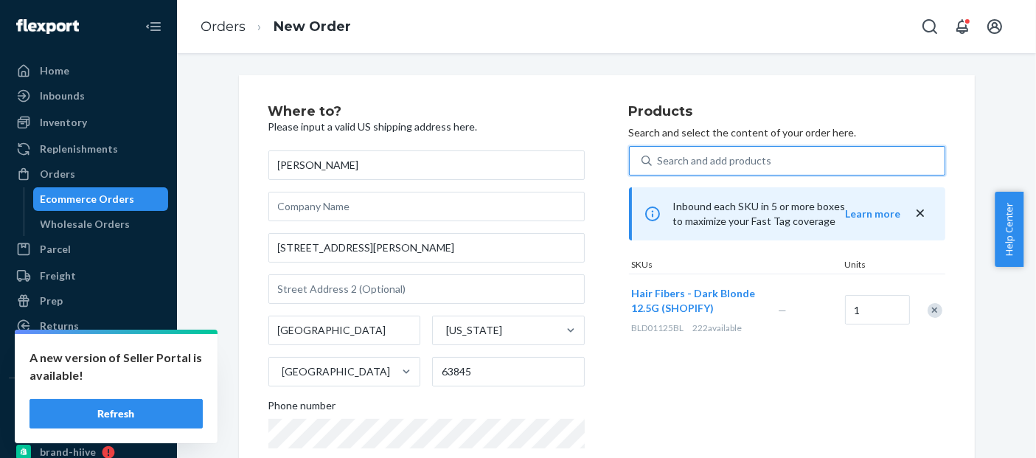
scroll to position [271, 0]
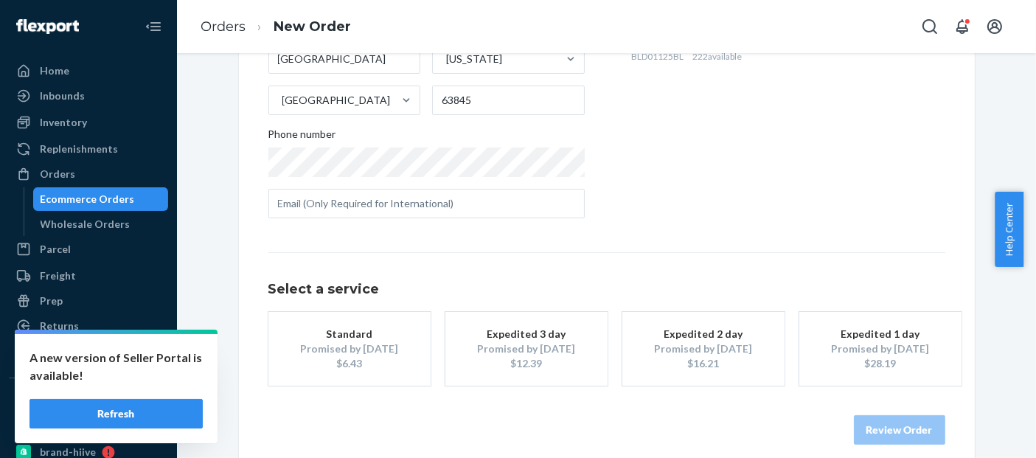
drag, startPoint x: 331, startPoint y: 370, endPoint x: 659, endPoint y: 369, distance: 328.2
click at [333, 370] on div "$6.43" at bounding box center [350, 363] width 118 height 15
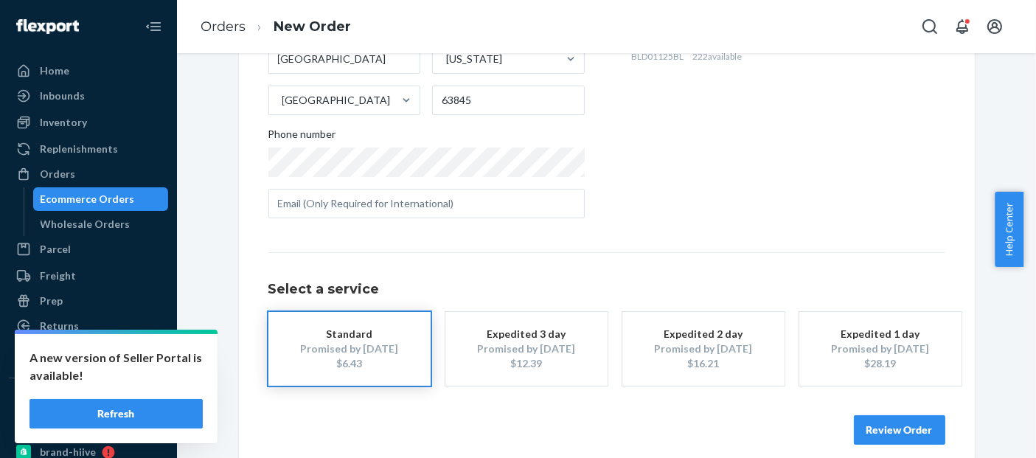
click at [889, 431] on button "Review Order" at bounding box center [899, 430] width 91 height 30
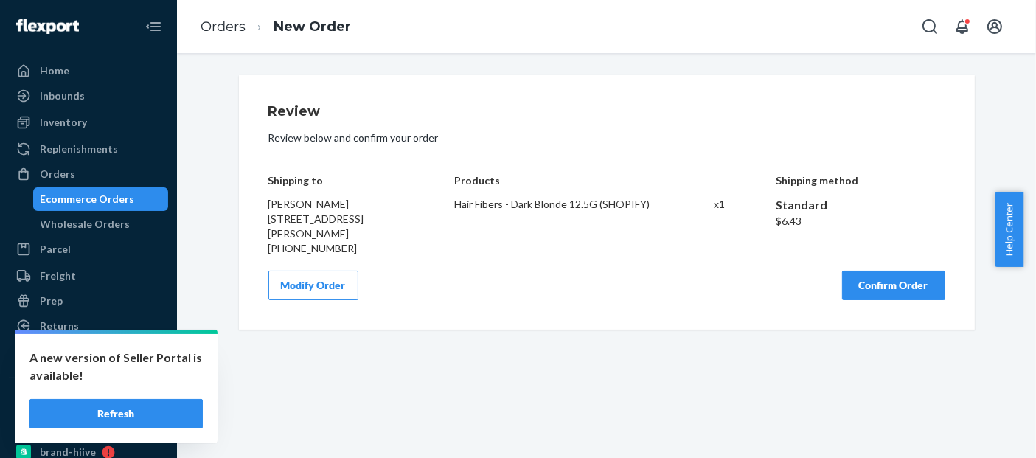
scroll to position [0, 0]
click at [884, 283] on button "Confirm Order" at bounding box center [893, 286] width 103 height 30
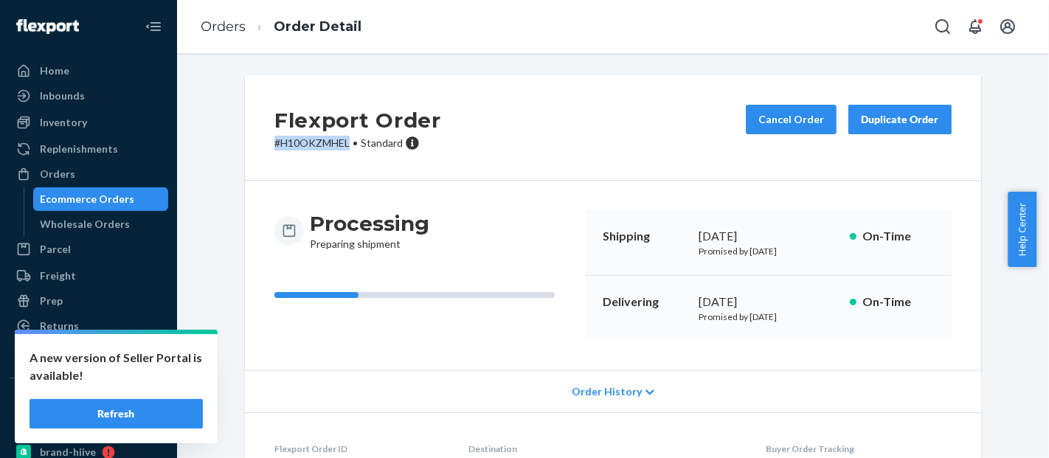
drag, startPoint x: 347, startPoint y: 146, endPoint x: 254, endPoint y: 146, distance: 92.2
click at [254, 146] on div "Flexport Order # H10OKZMHEL • Standard Cancel Order Duplicate Order" at bounding box center [613, 127] width 736 height 105
copy p "# H10OKZMHEL"
click at [105, 199] on div "Ecommerce Orders" at bounding box center [88, 199] width 94 height 15
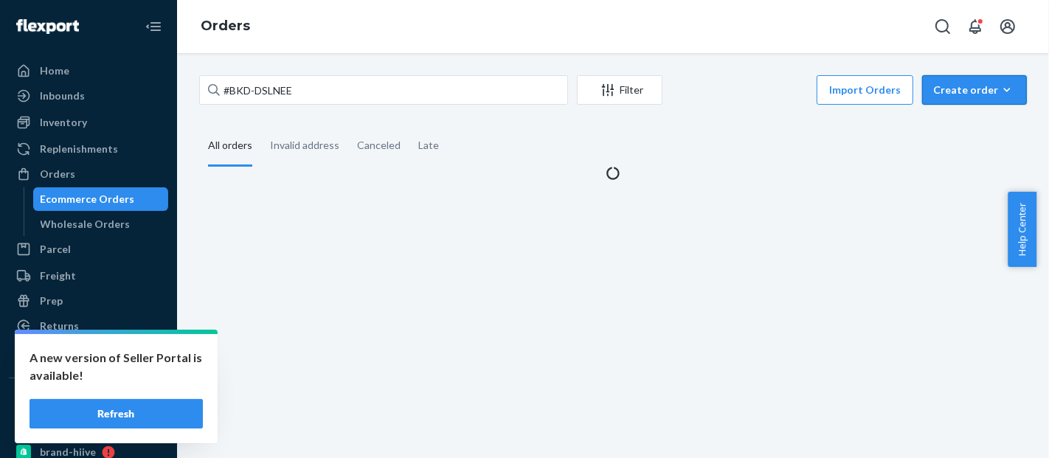
click at [938, 94] on div "Create order" at bounding box center [974, 90] width 83 height 15
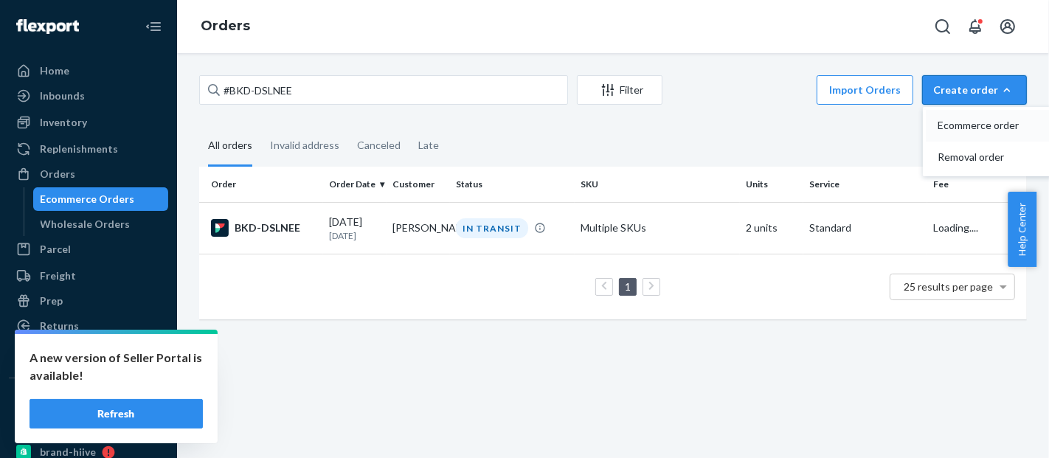
click at [945, 120] on span "Ecommerce order" at bounding box center [983, 125] width 91 height 10
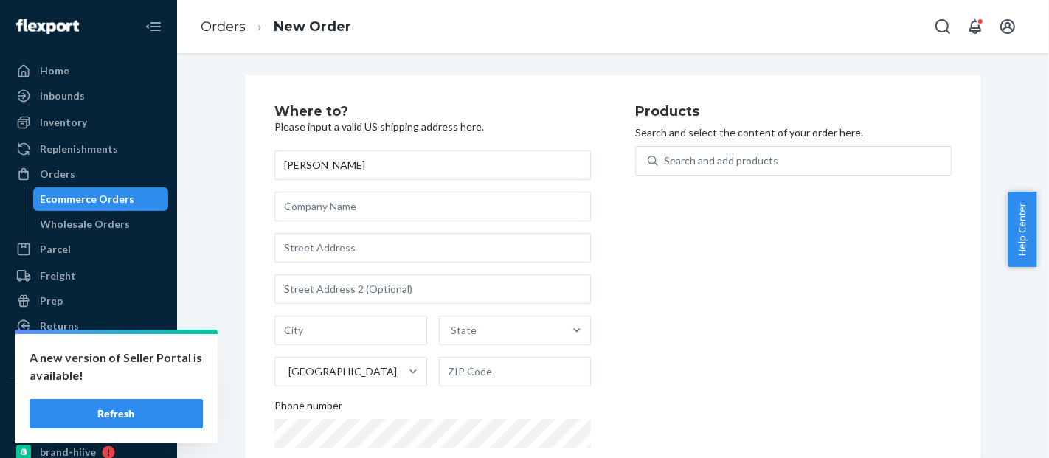
type input "[PERSON_NAME]"
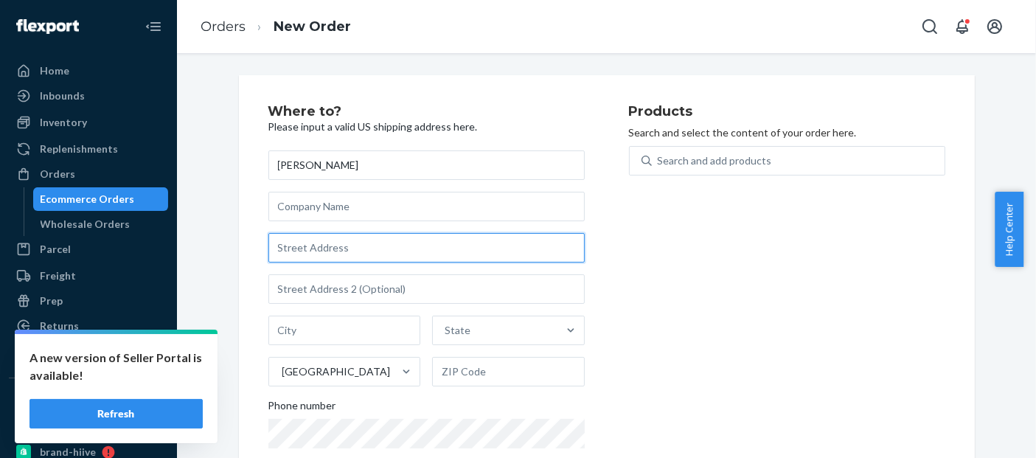
paste input "[STREET_ADDRESS]"
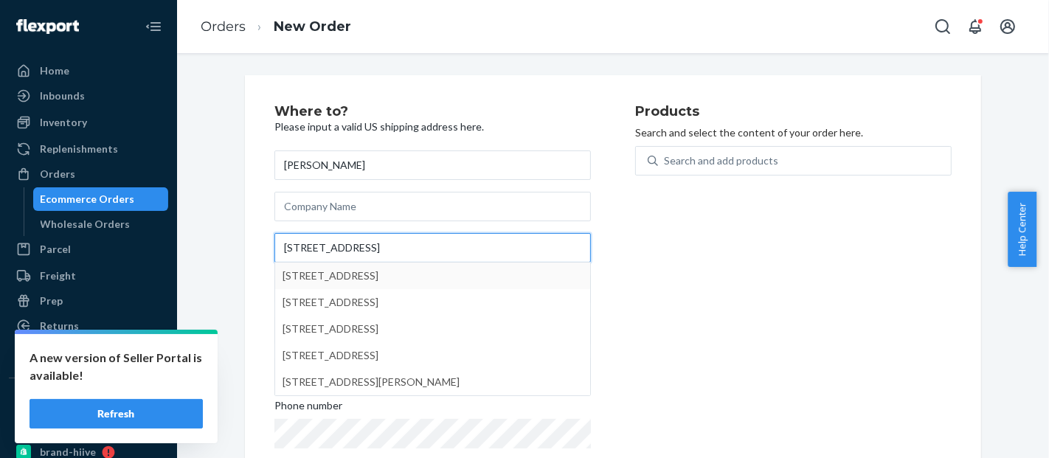
type input "[STREET_ADDRESS]"
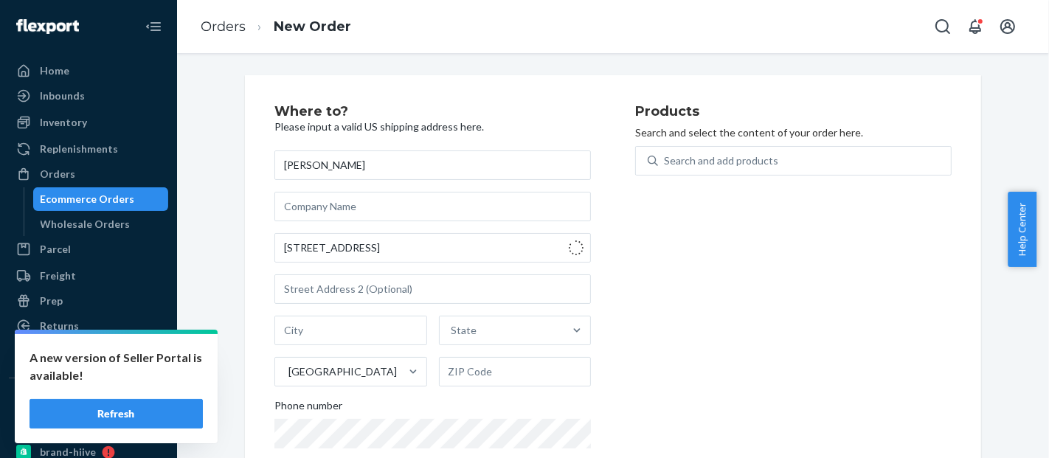
type input "[GEOGRAPHIC_DATA]"
type input "68137"
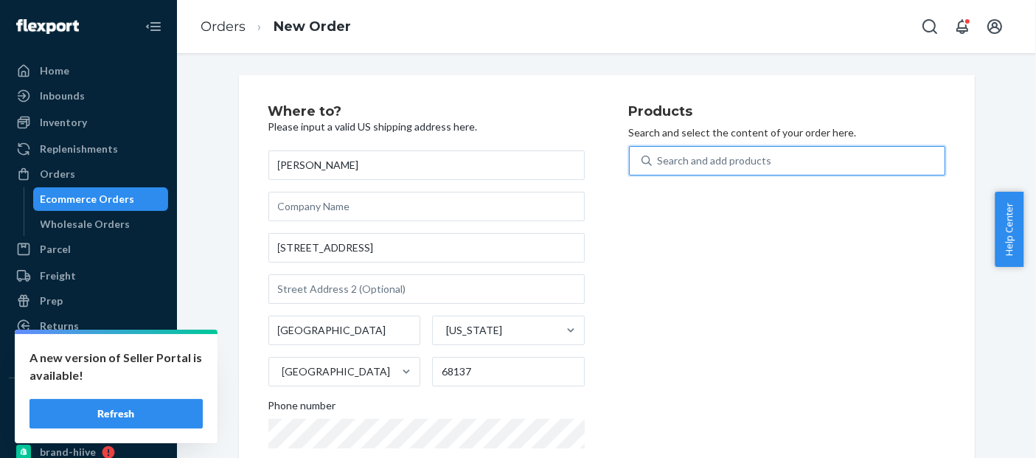
click at [786, 156] on div "Search and add products" at bounding box center [798, 161] width 293 height 27
click at [659, 156] on input "0 results available. Use Up and Down to choose options, press Enter to select t…" at bounding box center [658, 160] width 1 height 15
paste input "BLD01125BL"
type input "BLD01125BL"
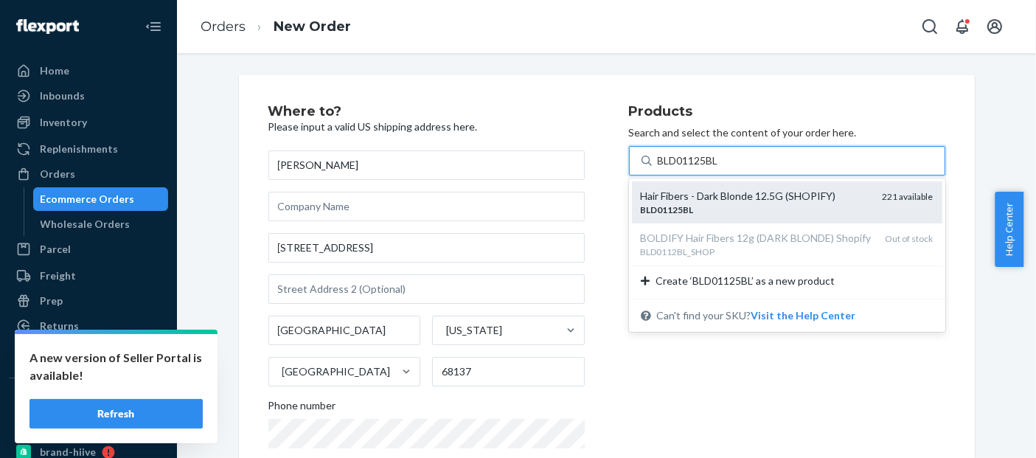
click at [727, 190] on div "Hair Fibers - Dark Blonde 12.5G (SHOPIFY)" at bounding box center [756, 196] width 230 height 15
click at [721, 168] on input "BLD01125BL" at bounding box center [689, 160] width 63 height 15
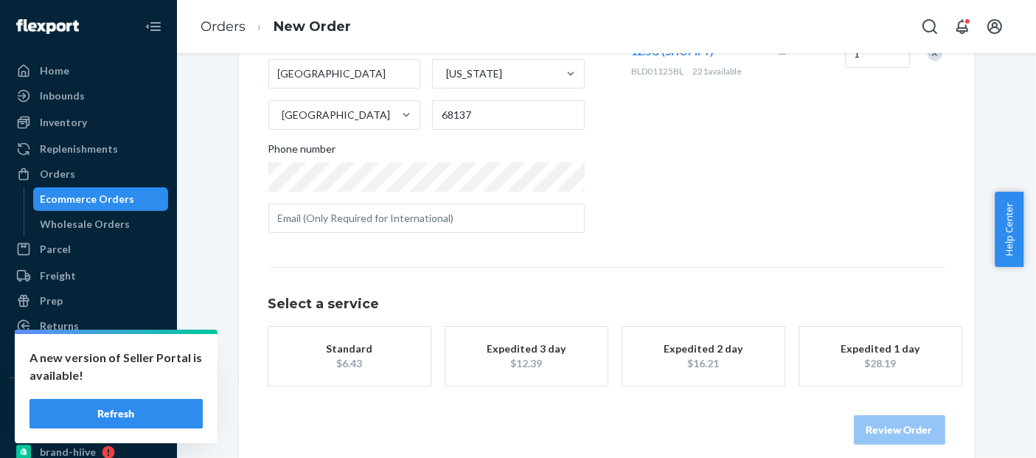
scroll to position [257, 0]
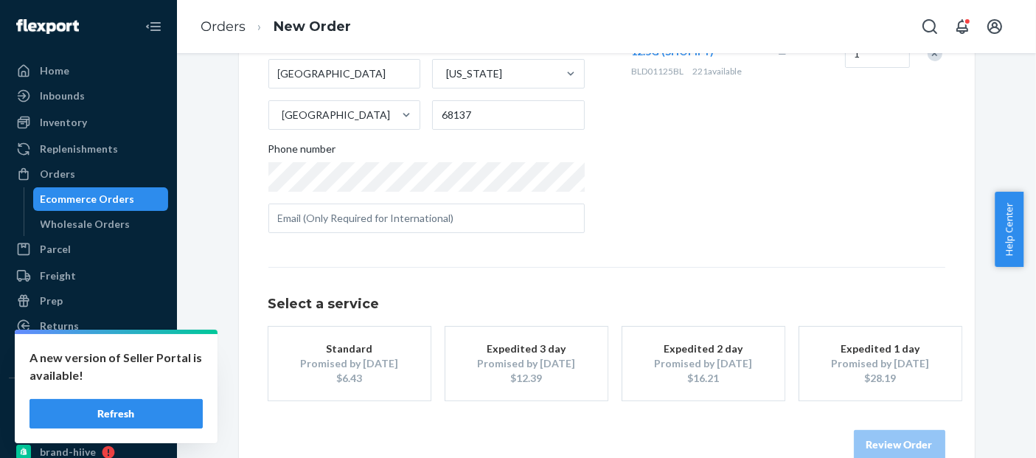
click at [352, 361] on div "Promised by [DATE]" at bounding box center [350, 363] width 118 height 15
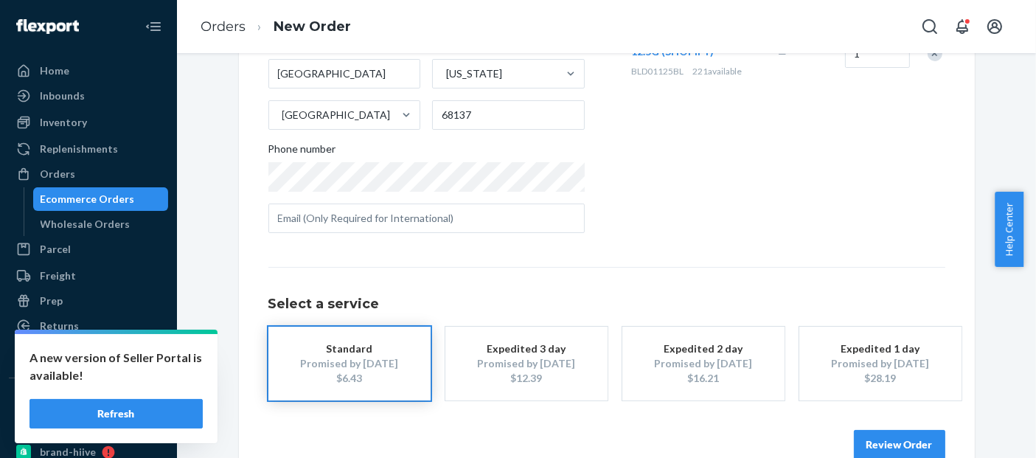
click at [917, 433] on button "Review Order" at bounding box center [899, 445] width 91 height 30
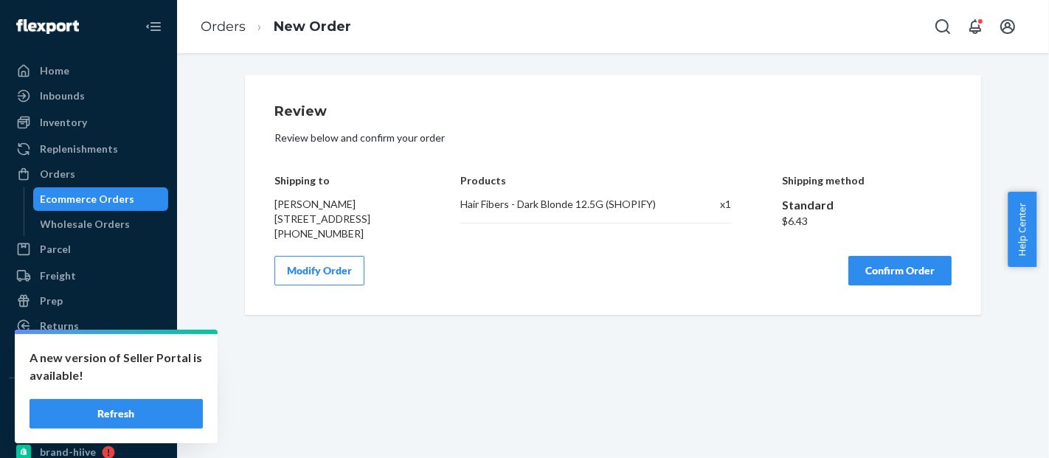
click at [892, 268] on div "Review Review below and confirm your order Shipping to [PERSON_NAME] [STREET_AD…" at bounding box center [612, 195] width 677 height 181
click at [910, 281] on button "Confirm Order" at bounding box center [899, 271] width 103 height 30
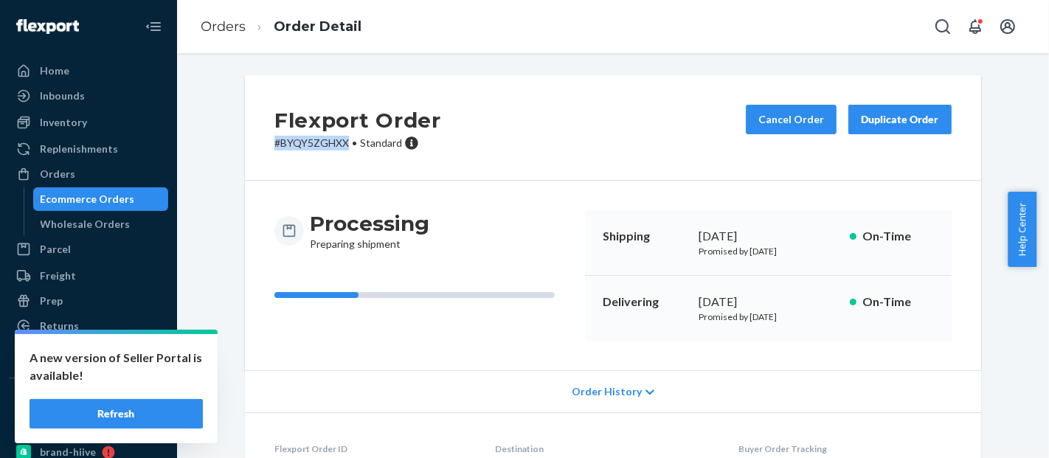
drag, startPoint x: 341, startPoint y: 150, endPoint x: 246, endPoint y: 148, distance: 94.4
click at [246, 148] on div "Flexport Order # BYQY5ZGHXX • Standard Cancel Order Duplicate Order" at bounding box center [613, 127] width 736 height 105
copy p "# BYQY5ZGHXX"
click at [116, 201] on div "Ecommerce Orders" at bounding box center [88, 199] width 94 height 15
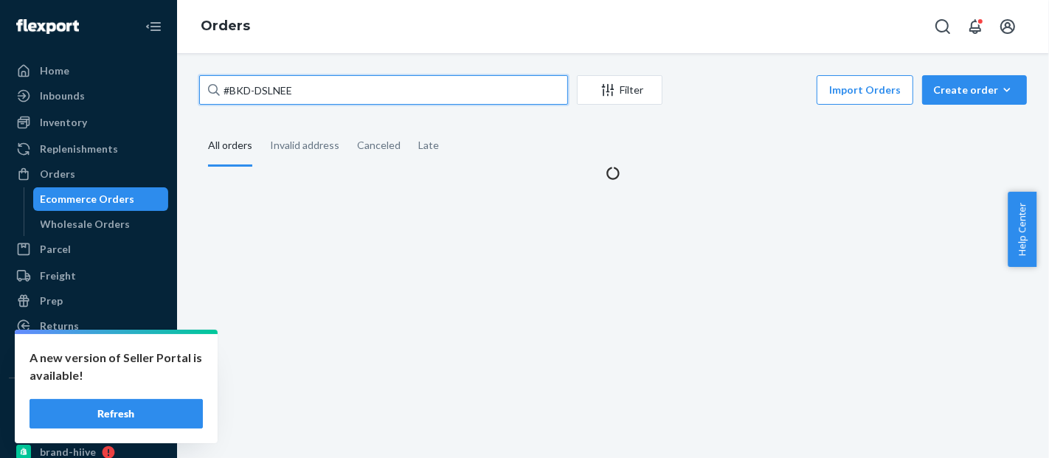
click at [268, 93] on input "#BKD-DSLNEE" at bounding box center [383, 90] width 369 height 30
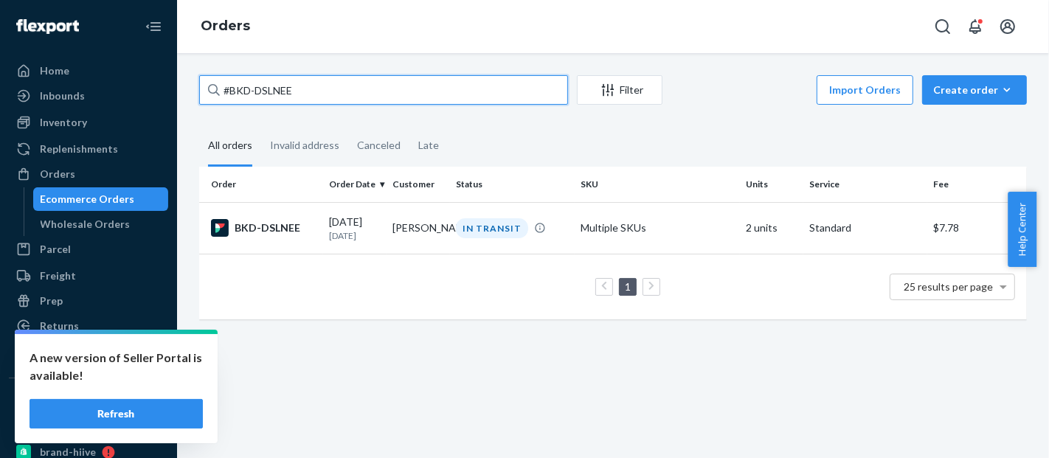
click at [268, 93] on input "#BKD-DSLNEE" at bounding box center [383, 90] width 369 height 30
paste input "[PERSON_NAME]"
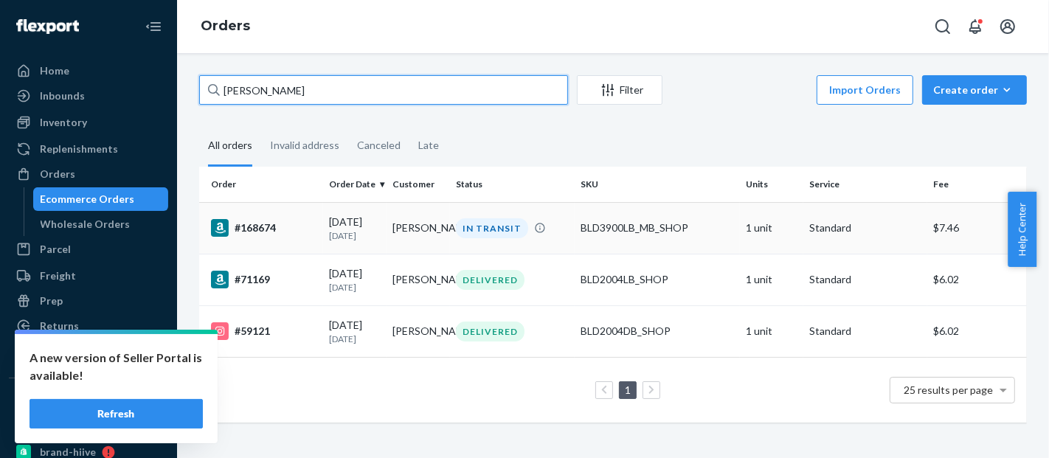
type input "[PERSON_NAME]"
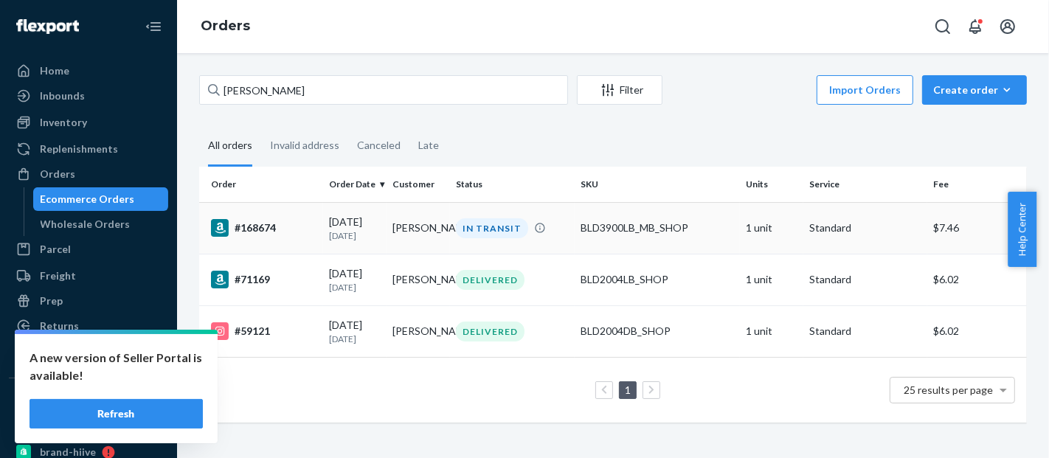
click at [615, 226] on div "BLD3900LB_MB_SHOP" at bounding box center [657, 228] width 153 height 15
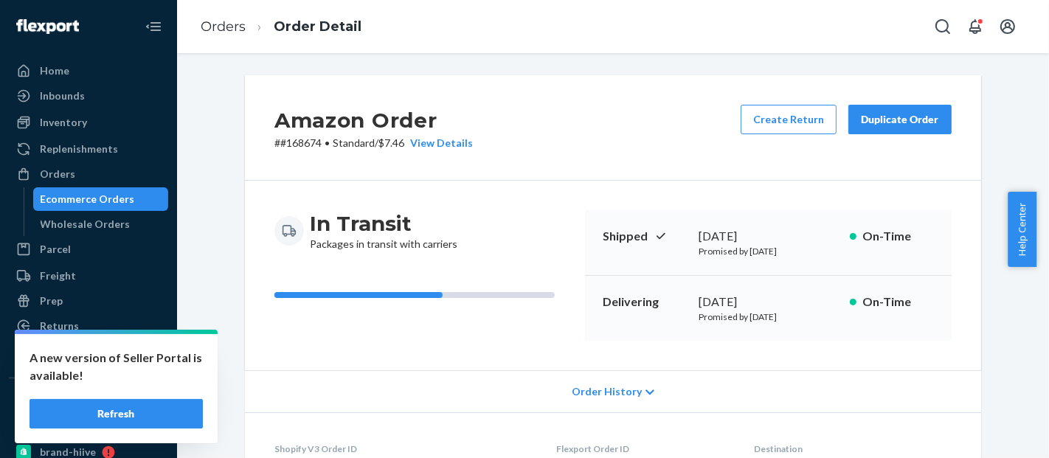
click at [121, 203] on div "Ecommerce Orders" at bounding box center [88, 199] width 94 height 15
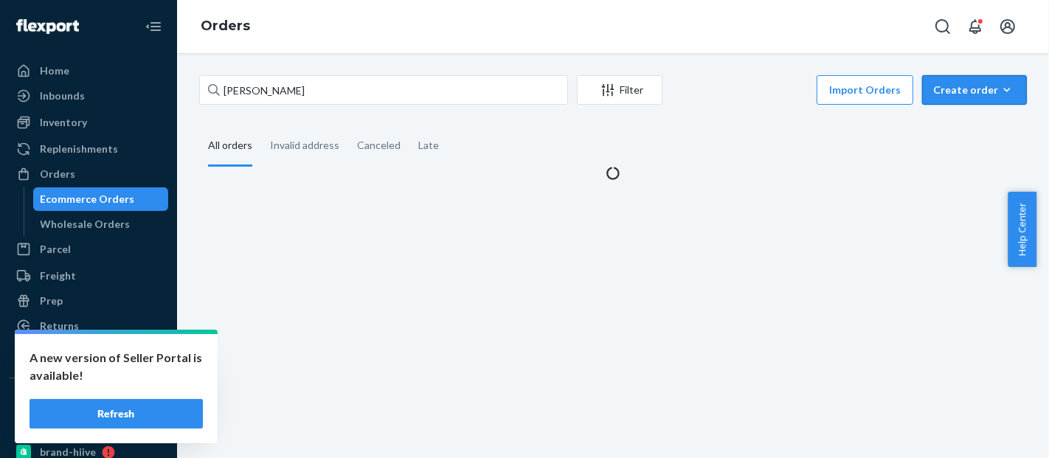
click at [969, 95] on div "Create order" at bounding box center [974, 90] width 83 height 15
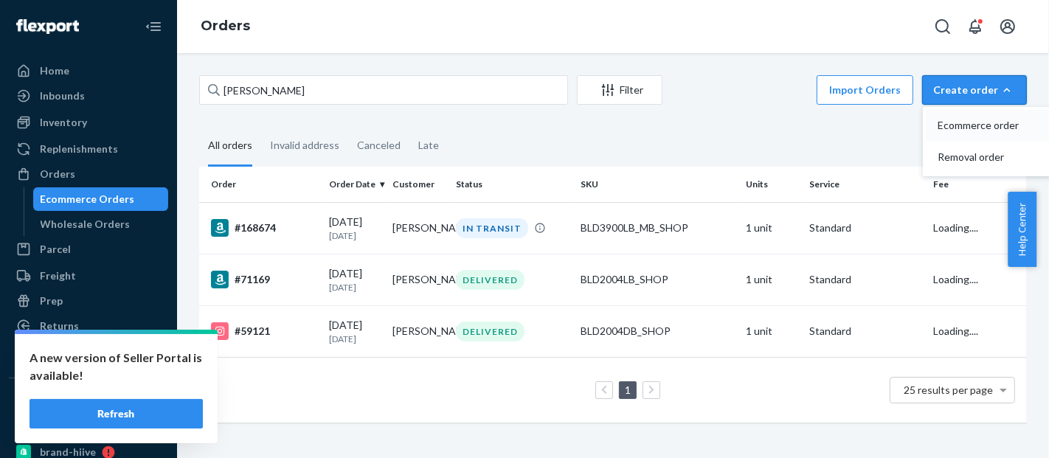
click at [969, 120] on span "Ecommerce order" at bounding box center [983, 125] width 91 height 10
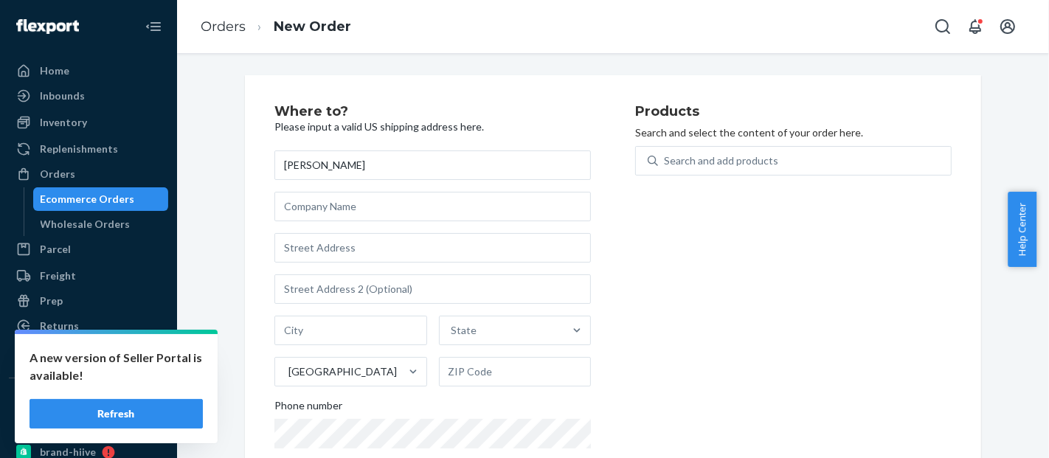
type input "[PERSON_NAME]"
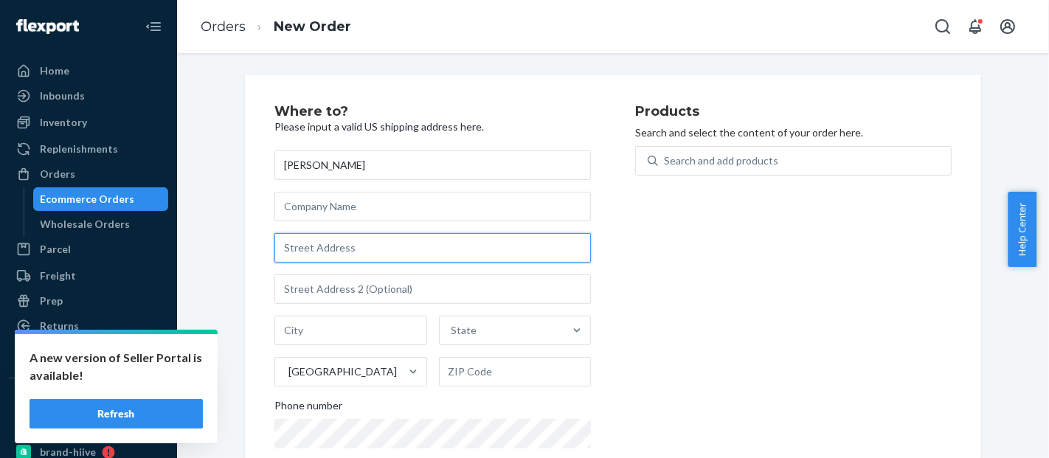
paste input "10002 [GEOGRAPHIC_DATA][PERSON_NAME]"
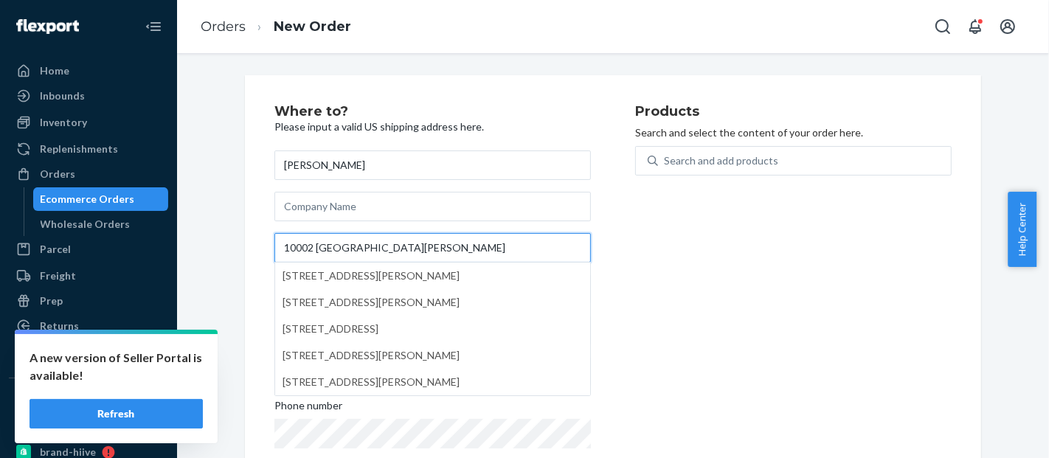
type input "10002 [GEOGRAPHIC_DATA][PERSON_NAME]"
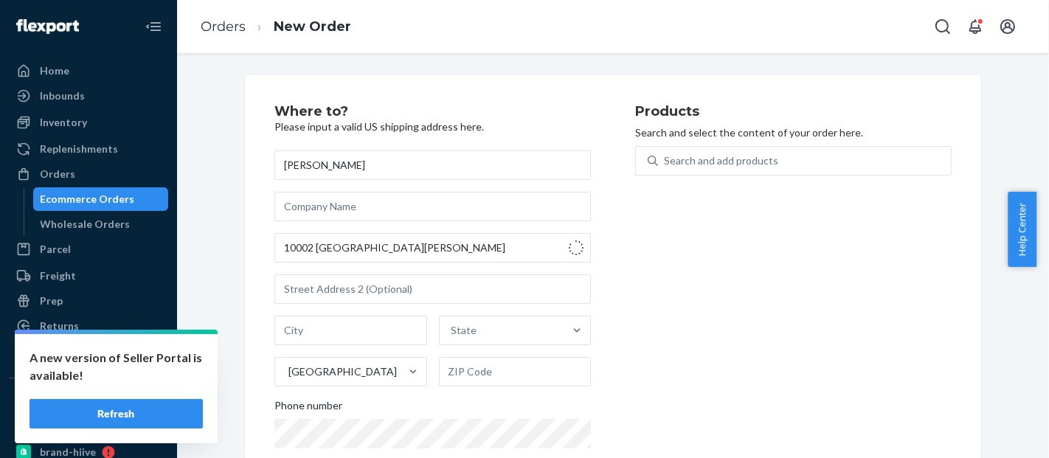
type input "[GEOGRAPHIC_DATA]"
type input "77075"
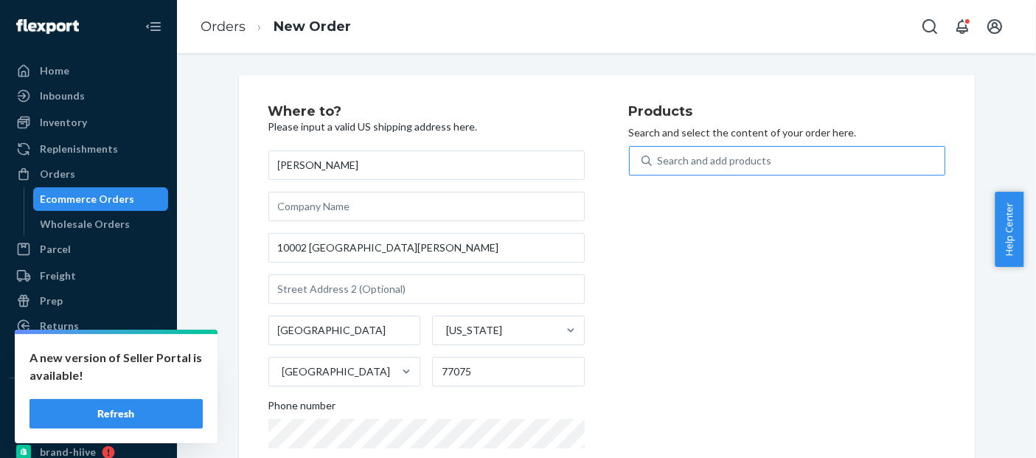
click at [707, 161] on div "Search and add products" at bounding box center [715, 160] width 114 height 15
click at [659, 161] on input "Search and add products" at bounding box center [658, 160] width 1 height 15
paste input "BLD2904_SHOP"
type input "BLD2904_SHOP"
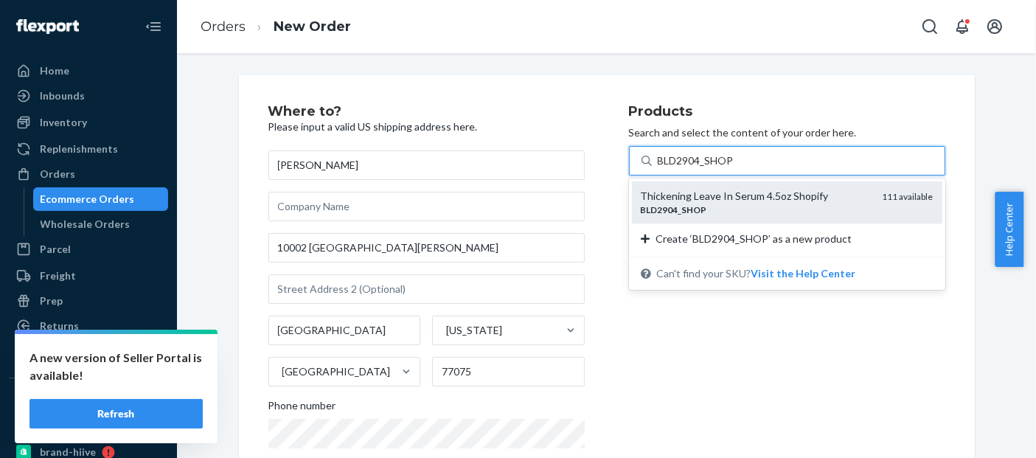
click at [729, 204] on div "BLD2904 _ SHOP" at bounding box center [756, 210] width 230 height 13
click at [729, 168] on input "BLD2904_SHOP" at bounding box center [696, 160] width 77 height 15
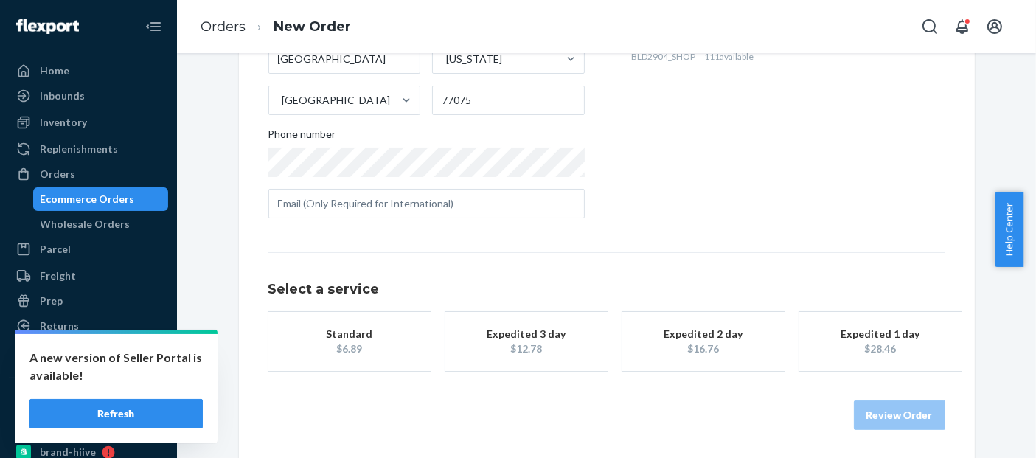
scroll to position [286, 0]
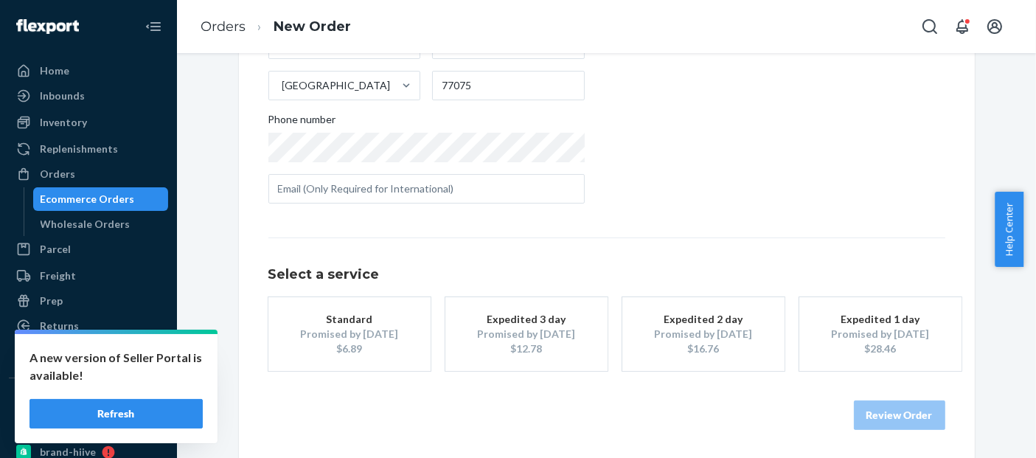
click at [353, 329] on div "Promised by [DATE]" at bounding box center [350, 334] width 118 height 15
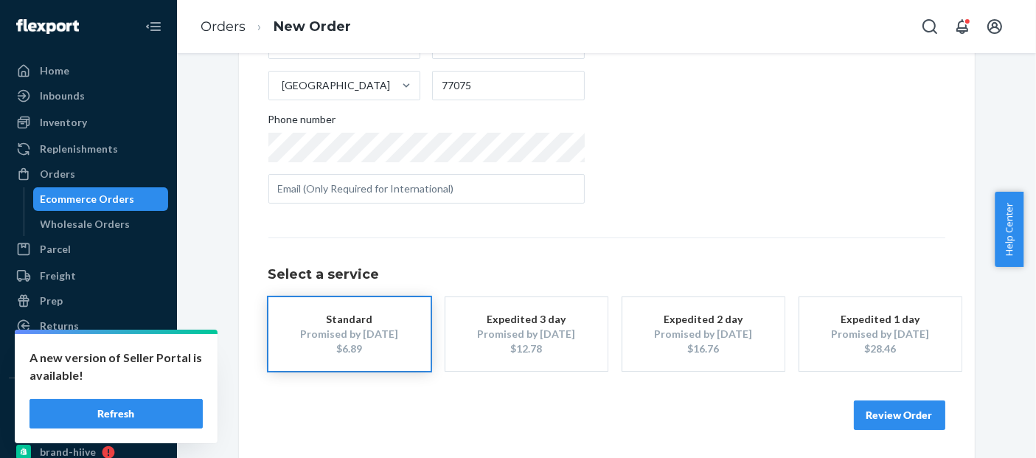
click at [894, 412] on button "Review Order" at bounding box center [899, 416] width 91 height 30
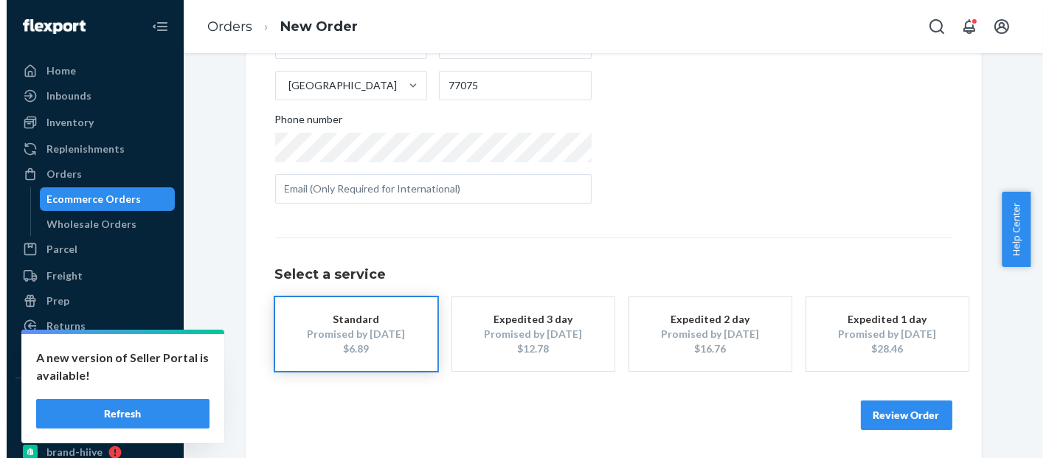
scroll to position [0, 0]
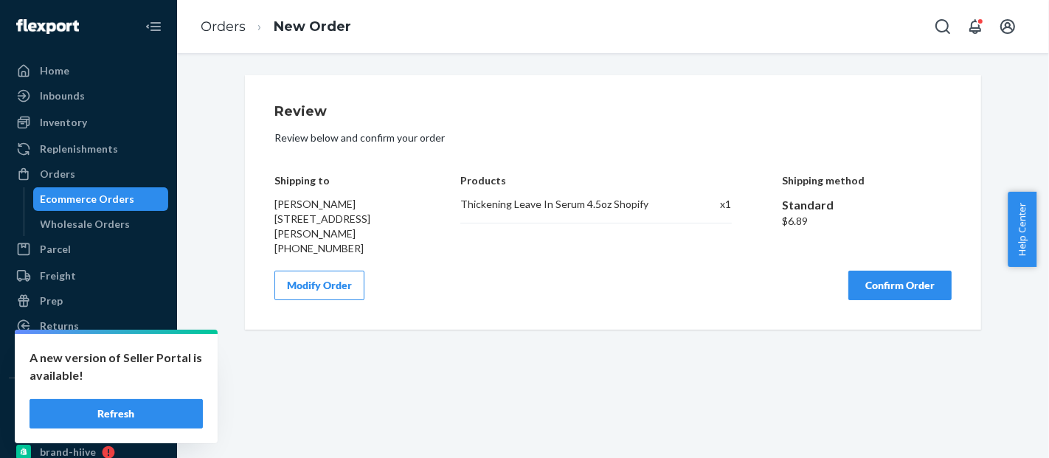
click at [912, 283] on button "Confirm Order" at bounding box center [899, 286] width 103 height 30
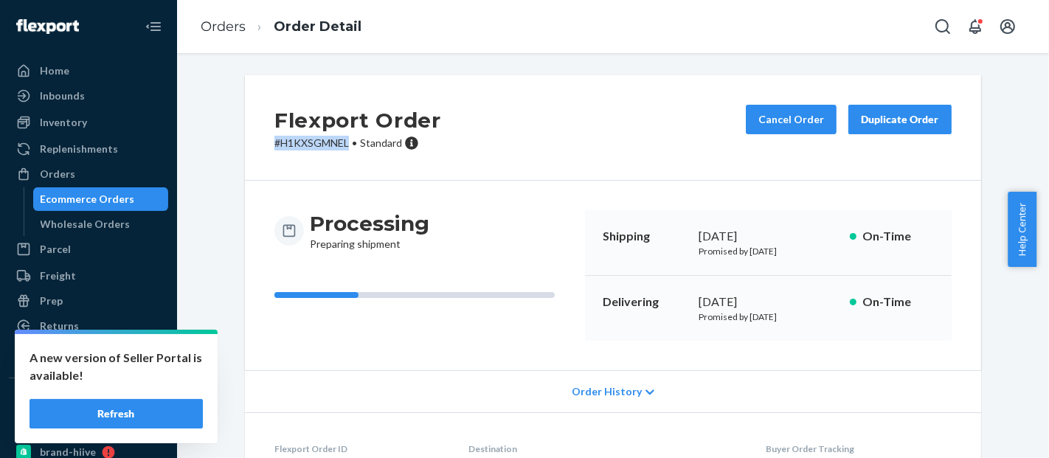
drag, startPoint x: 343, startPoint y: 150, endPoint x: 246, endPoint y: 155, distance: 96.8
click at [246, 155] on div "Flexport Order # H1KXSGMNEL • Standard Cancel Order Duplicate Order" at bounding box center [613, 127] width 736 height 105
copy p "# H1KXSGMNEL"
